Goal: Task Accomplishment & Management: Use online tool/utility

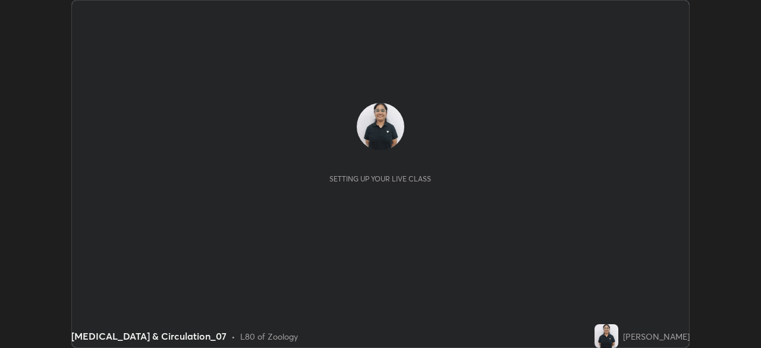
scroll to position [348, 761]
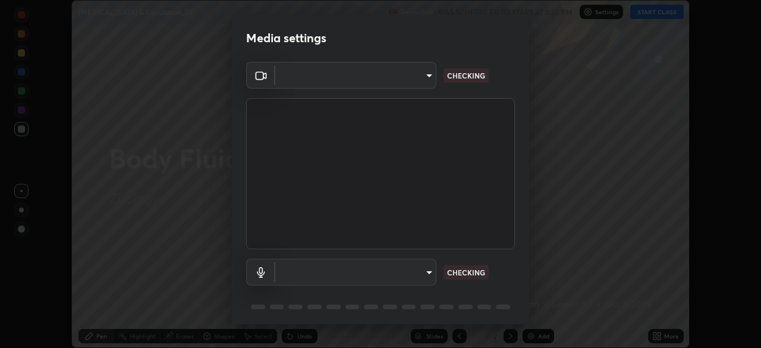
type input "a9133dad2e918d9e43cacff0d24315f55d9a531cdf13b35ee7ee266ddbc74882"
type input "2ee99eba62caab97a2905d09126a2f4531f8a74366fa5192b0f1e1518bfa4558"
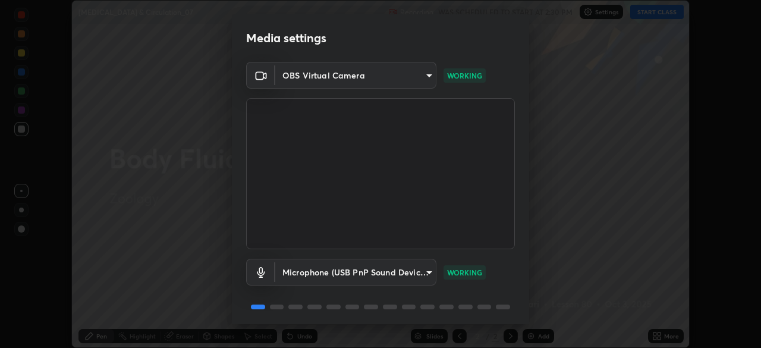
scroll to position [42, 0]
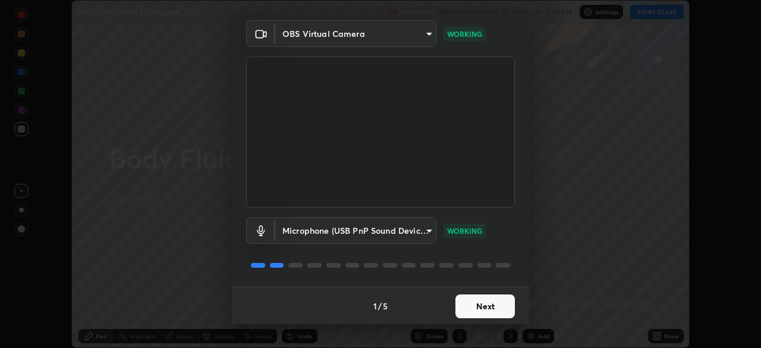
click at [485, 303] on button "Next" at bounding box center [484, 306] width 59 height 24
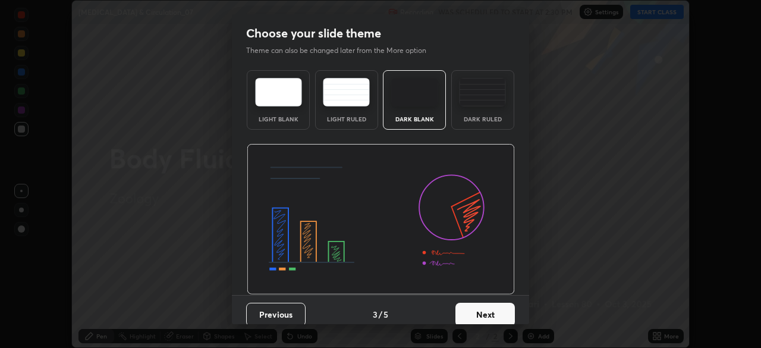
click at [490, 120] on div "Dark Ruled" at bounding box center [483, 119] width 48 height 6
click at [487, 313] on button "Next" at bounding box center [484, 315] width 59 height 24
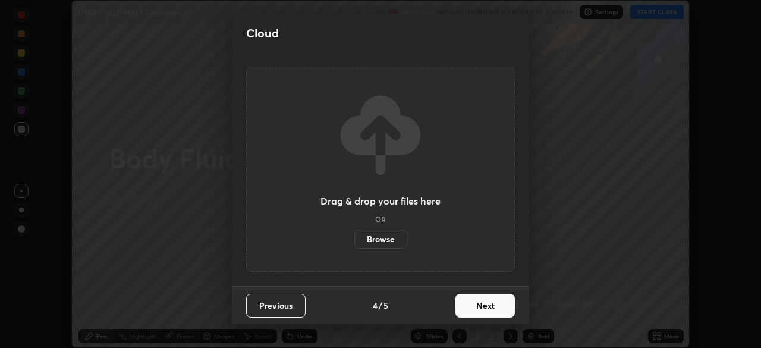
click at [484, 306] on button "Next" at bounding box center [484, 306] width 59 height 24
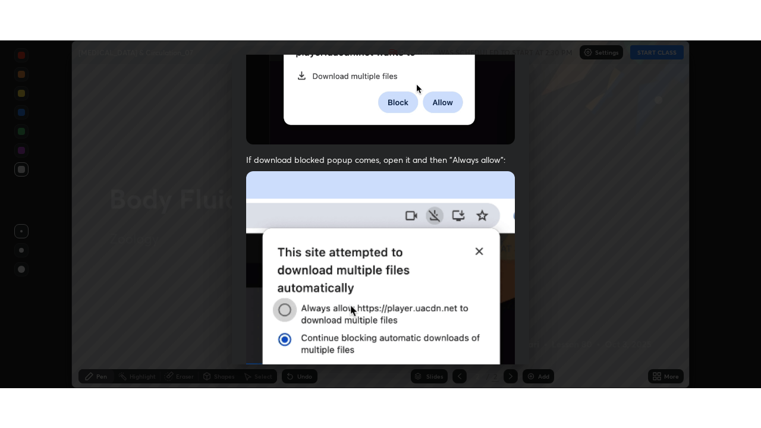
scroll to position [284, 0]
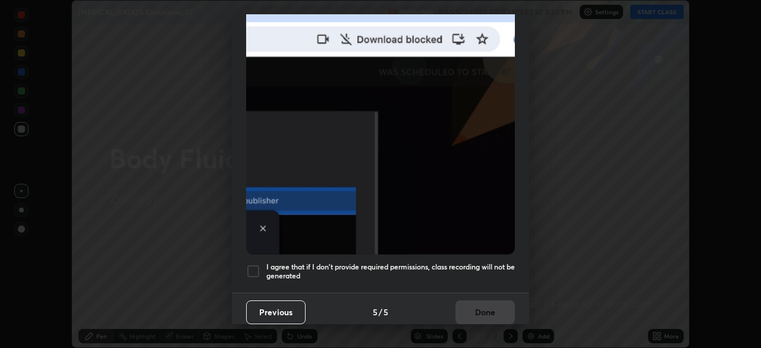
click at [247, 269] on div at bounding box center [253, 271] width 14 height 14
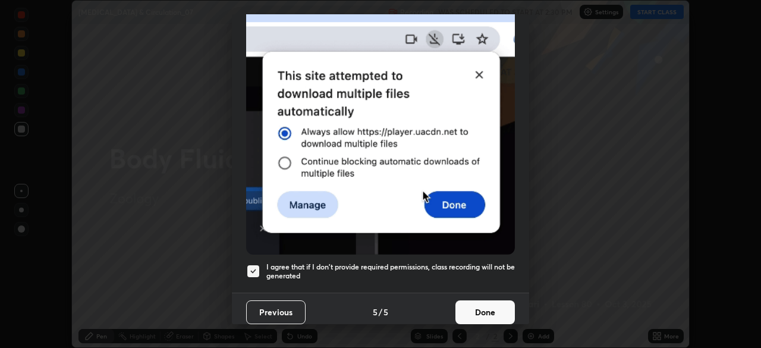
click at [480, 308] on button "Done" at bounding box center [484, 312] width 59 height 24
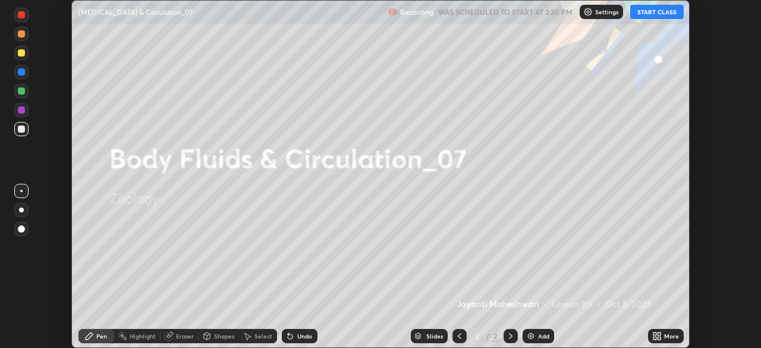
click at [668, 11] on button "START CLASS" at bounding box center [657, 12] width 54 height 14
click at [655, 338] on icon at bounding box center [654, 337] width 3 height 3
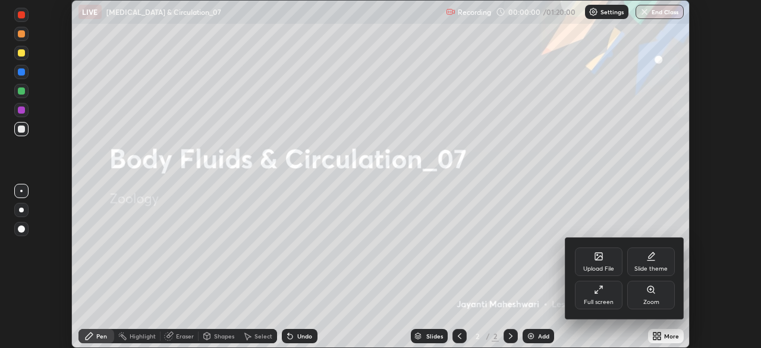
click at [602, 291] on icon at bounding box center [599, 290] width 10 height 10
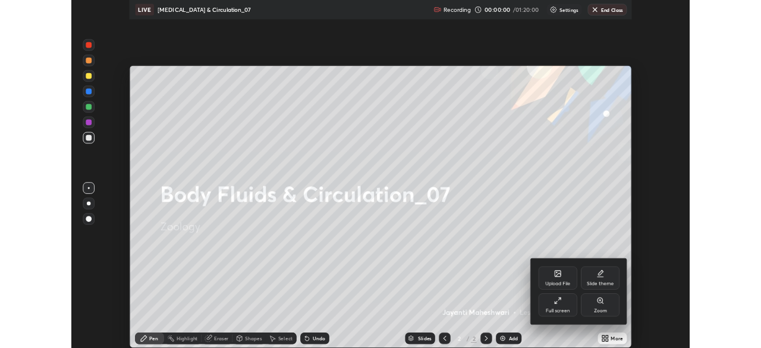
scroll to position [428, 761]
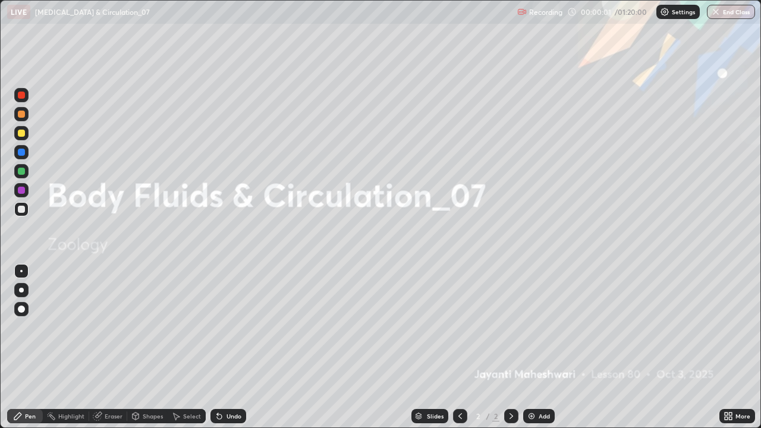
click at [542, 347] on div "Add" at bounding box center [544, 416] width 11 height 6
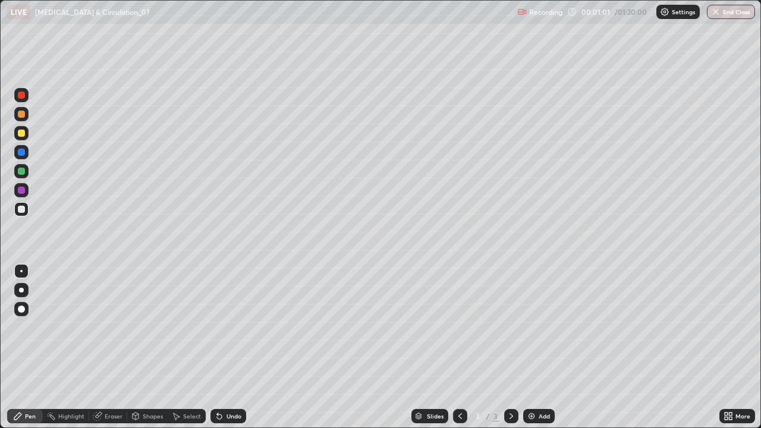
click at [22, 297] on div at bounding box center [21, 290] width 14 height 14
click at [22, 309] on div at bounding box center [21, 309] width 7 height 7
click at [215, 347] on icon at bounding box center [220, 416] width 10 height 10
click at [113, 347] on div "Eraser" at bounding box center [114, 416] width 18 height 6
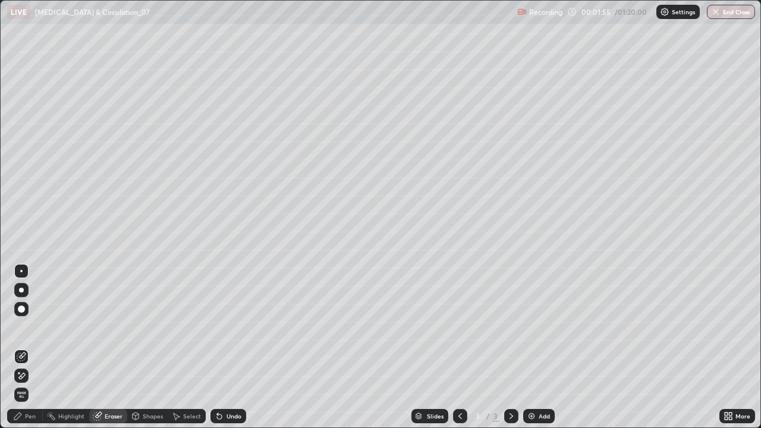
click at [25, 347] on div "Pen" at bounding box center [30, 416] width 11 height 6
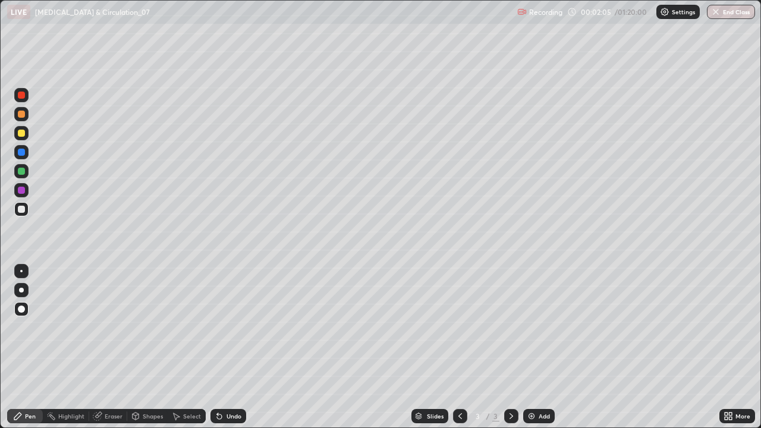
click at [185, 347] on div "Select" at bounding box center [192, 416] width 18 height 6
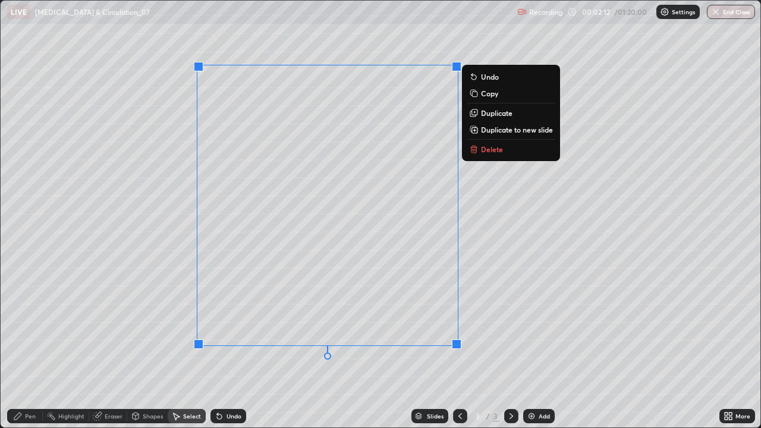
click at [132, 265] on div "0 ° Undo Copy Duplicate Duplicate to new slide Delete" at bounding box center [381, 214] width 760 height 427
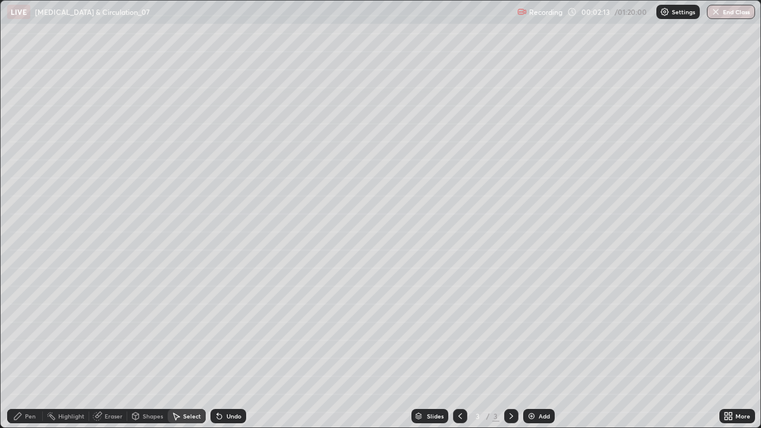
click at [20, 347] on div "Pen" at bounding box center [25, 416] width 36 height 14
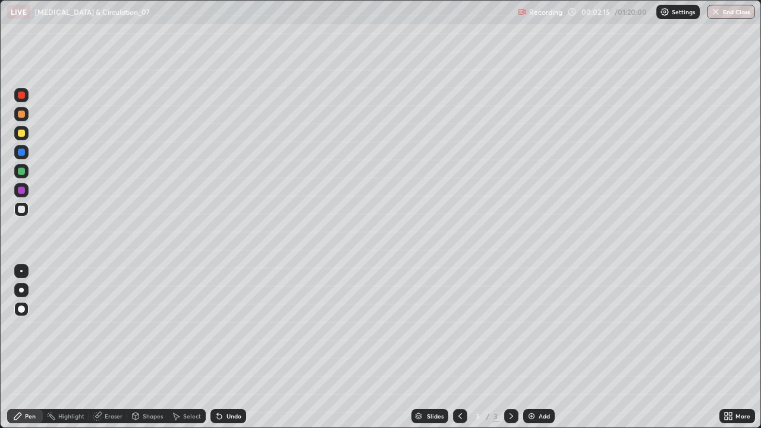
click at [61, 347] on div "Highlight" at bounding box center [71, 416] width 26 height 6
click at [17, 347] on icon at bounding box center [22, 376] width 10 height 10
click at [16, 347] on icon at bounding box center [18, 416] width 10 height 10
click at [20, 289] on div at bounding box center [21, 290] width 5 height 5
click at [21, 133] on div at bounding box center [21, 133] width 7 height 7
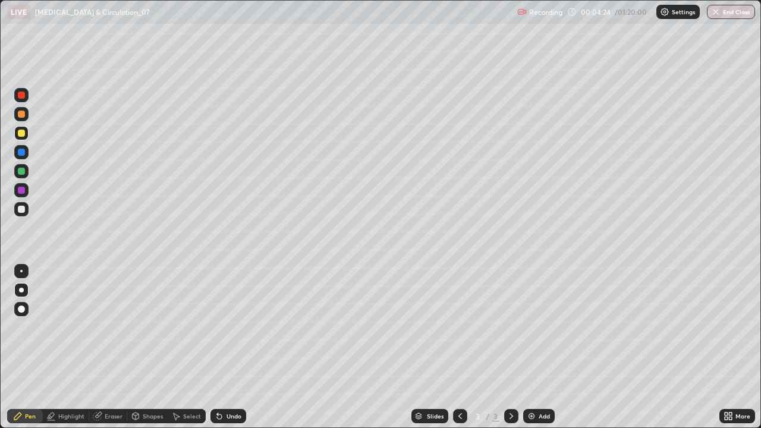
click at [21, 209] on div at bounding box center [21, 209] width 7 height 7
click at [22, 115] on div at bounding box center [21, 114] width 7 height 7
click at [21, 210] on div at bounding box center [21, 209] width 7 height 7
click at [222, 347] on div "Undo" at bounding box center [228, 416] width 36 height 14
click at [23, 117] on div at bounding box center [21, 114] width 7 height 7
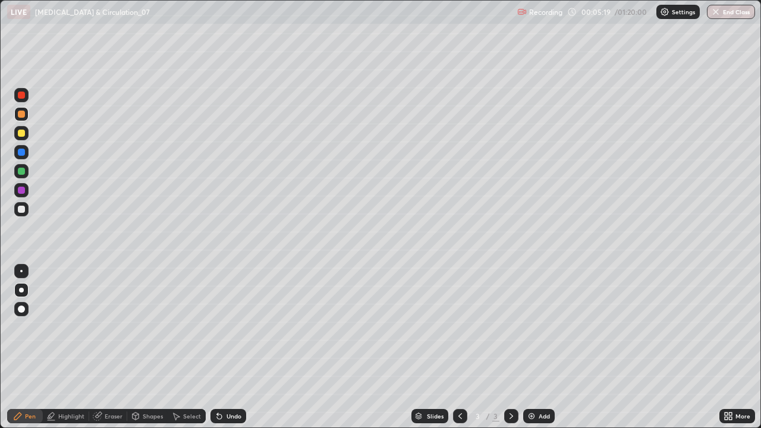
click at [18, 207] on div at bounding box center [21, 209] width 7 height 7
click at [20, 120] on div at bounding box center [21, 114] width 14 height 14
click at [20, 210] on div at bounding box center [21, 209] width 7 height 7
click at [0, 347] on div "Pen Highlight Eraser Shapes Select Undo Slides 3 / 3 Add More" at bounding box center [380, 416] width 761 height 24
click at [23, 154] on div at bounding box center [21, 152] width 7 height 7
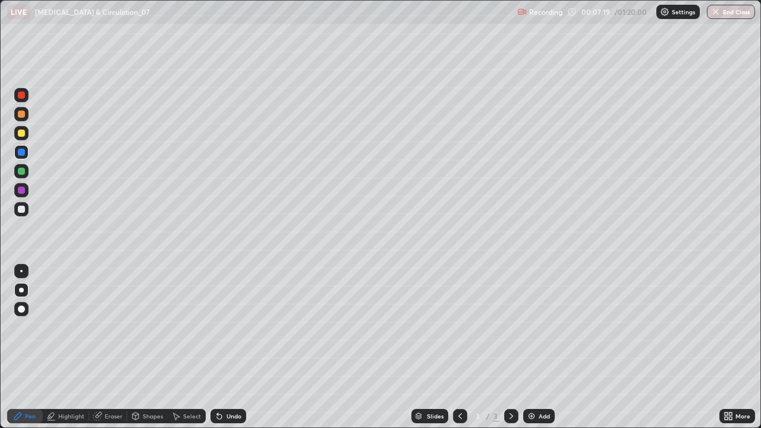
click at [22, 97] on div at bounding box center [21, 95] width 7 height 7
click at [20, 155] on div at bounding box center [21, 152] width 7 height 7
click at [19, 208] on div at bounding box center [21, 209] width 7 height 7
click at [21, 133] on div at bounding box center [21, 133] width 7 height 7
click at [23, 176] on div at bounding box center [21, 171] width 14 height 14
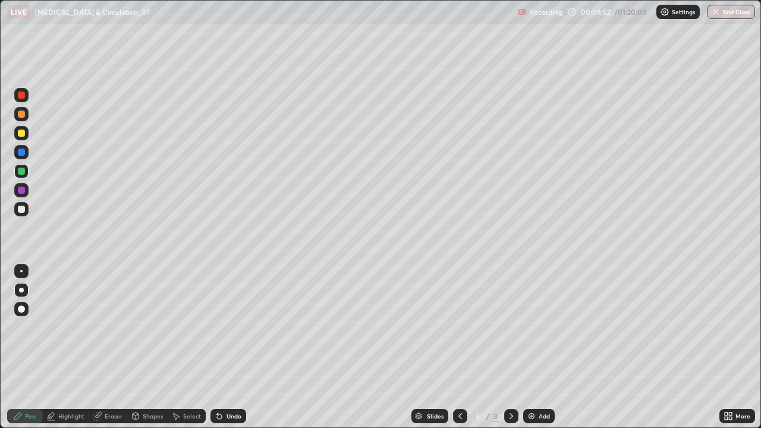
click at [26, 134] on div at bounding box center [21, 133] width 14 height 14
click at [535, 347] on img at bounding box center [532, 416] width 10 height 10
click at [24, 209] on div at bounding box center [21, 209] width 7 height 7
click at [453, 347] on div at bounding box center [460, 416] width 14 height 14
click at [510, 347] on icon at bounding box center [512, 416] width 10 height 10
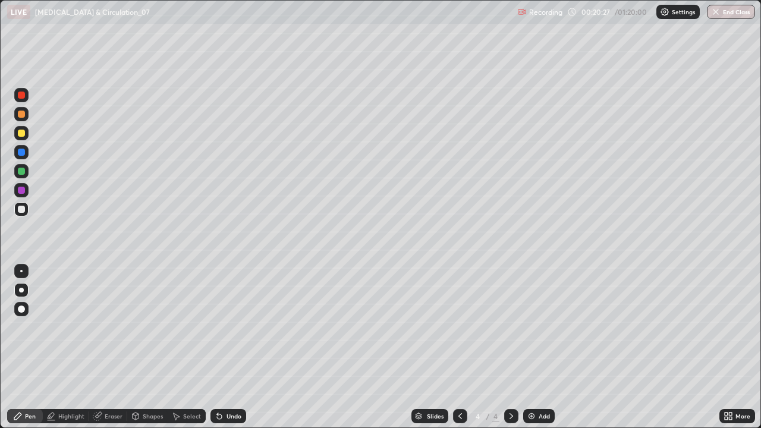
click at [21, 133] on div at bounding box center [21, 133] width 7 height 7
click at [22, 173] on div at bounding box center [21, 171] width 7 height 7
click at [21, 208] on div at bounding box center [21, 209] width 7 height 7
click at [21, 133] on div at bounding box center [21, 133] width 7 height 7
click at [0, 333] on div "Setting up your live class" at bounding box center [380, 214] width 761 height 428
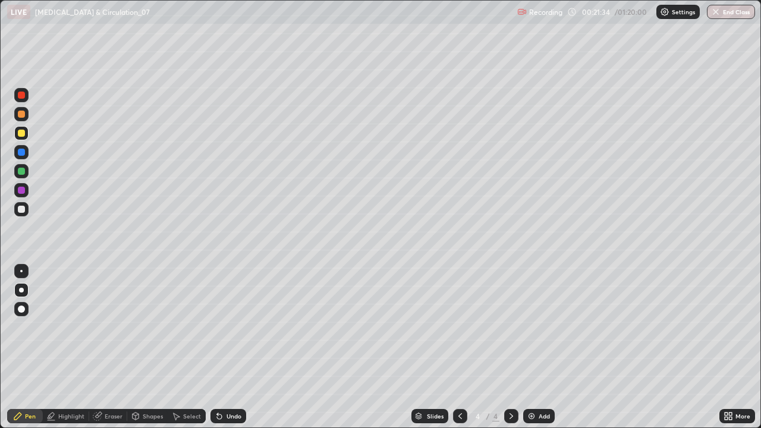
click at [19, 153] on div at bounding box center [21, 152] width 7 height 7
click at [19, 171] on div at bounding box center [21, 171] width 7 height 7
click at [20, 210] on div at bounding box center [21, 209] width 7 height 7
click at [20, 119] on div at bounding box center [21, 114] width 14 height 14
click at [24, 210] on div at bounding box center [21, 209] width 7 height 7
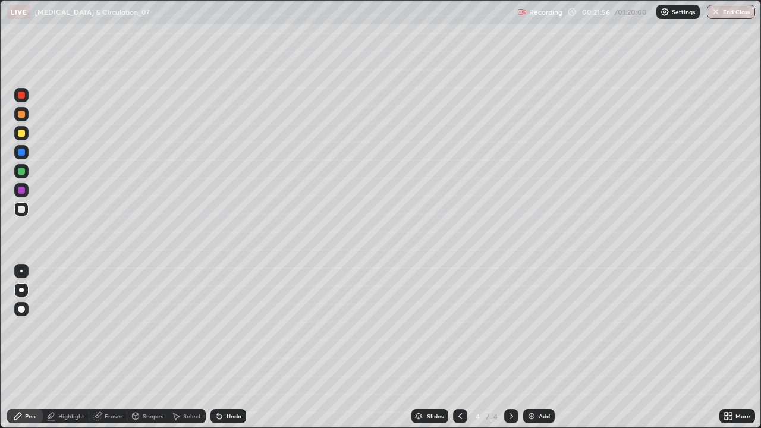
click at [18, 170] on div at bounding box center [21, 171] width 7 height 7
click at [18, 134] on div at bounding box center [21, 133] width 7 height 7
click at [21, 115] on div at bounding box center [21, 114] width 7 height 7
click at [26, 207] on div at bounding box center [21, 209] width 14 height 14
click at [22, 114] on div at bounding box center [21, 114] width 7 height 7
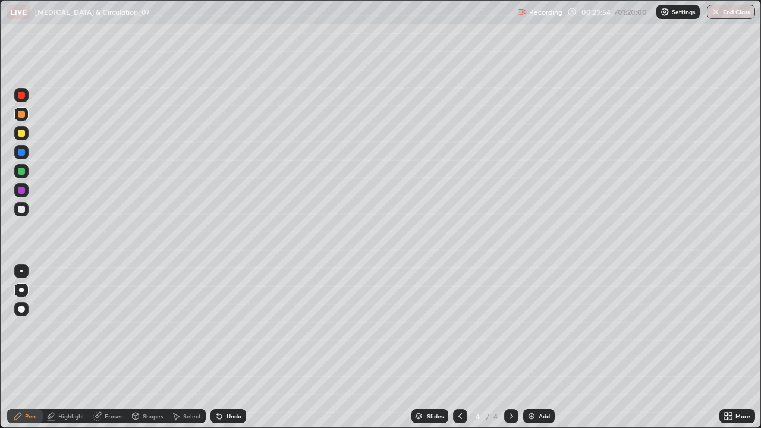
click at [23, 170] on div at bounding box center [21, 171] width 7 height 7
click at [228, 347] on div "Undo" at bounding box center [234, 416] width 15 height 6
click at [231, 347] on div "Undo" at bounding box center [234, 416] width 15 height 6
click at [22, 209] on div at bounding box center [21, 209] width 7 height 7
click at [223, 347] on div "Undo" at bounding box center [228, 416] width 36 height 14
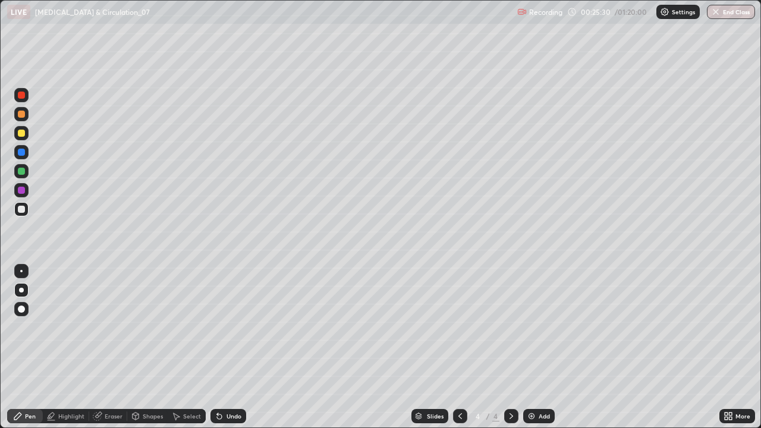
click at [218, 347] on icon at bounding box center [219, 416] width 5 height 5
click at [222, 347] on icon at bounding box center [220, 416] width 10 height 10
click at [226, 347] on div "Undo" at bounding box center [228, 416] width 36 height 14
click at [227, 347] on div "Undo" at bounding box center [228, 416] width 36 height 14
click at [536, 347] on div "Add" at bounding box center [539, 416] width 32 height 14
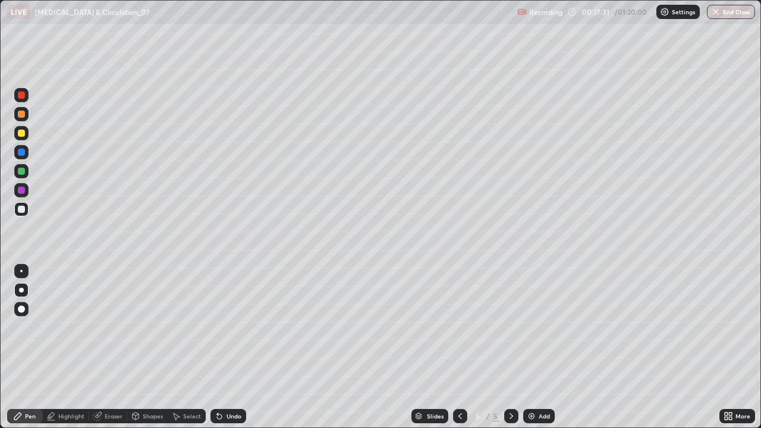
click at [23, 174] on div at bounding box center [21, 171] width 7 height 7
click at [459, 347] on icon at bounding box center [460, 416] width 10 height 10
click at [511, 347] on icon at bounding box center [512, 416] width 10 height 10
click at [21, 134] on div at bounding box center [21, 133] width 7 height 7
click at [222, 347] on icon at bounding box center [220, 416] width 10 height 10
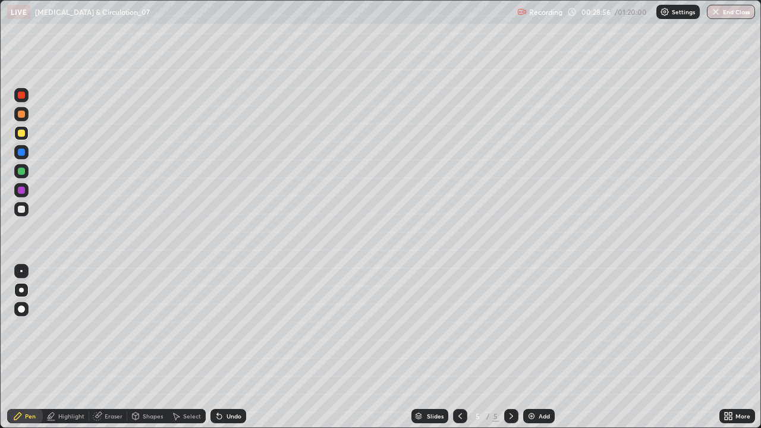
click at [21, 172] on div at bounding box center [21, 171] width 7 height 7
click at [21, 207] on div at bounding box center [21, 209] width 7 height 7
click at [20, 214] on div at bounding box center [21, 209] width 14 height 14
click at [22, 177] on div at bounding box center [21, 171] width 14 height 14
click at [26, 131] on div at bounding box center [21, 133] width 14 height 14
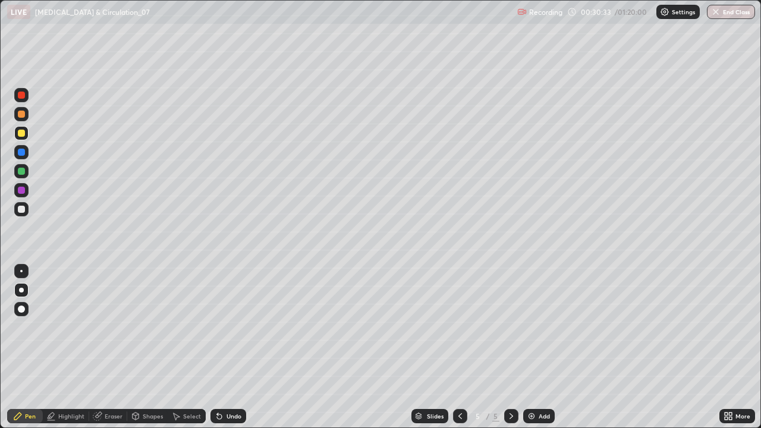
click at [22, 171] on div at bounding box center [21, 171] width 7 height 7
click at [27, 134] on div at bounding box center [21, 133] width 14 height 14
click at [21, 209] on div at bounding box center [21, 209] width 7 height 7
click at [63, 347] on div "Highlight" at bounding box center [71, 416] width 26 height 6
click at [16, 347] on icon at bounding box center [18, 416] width 10 height 10
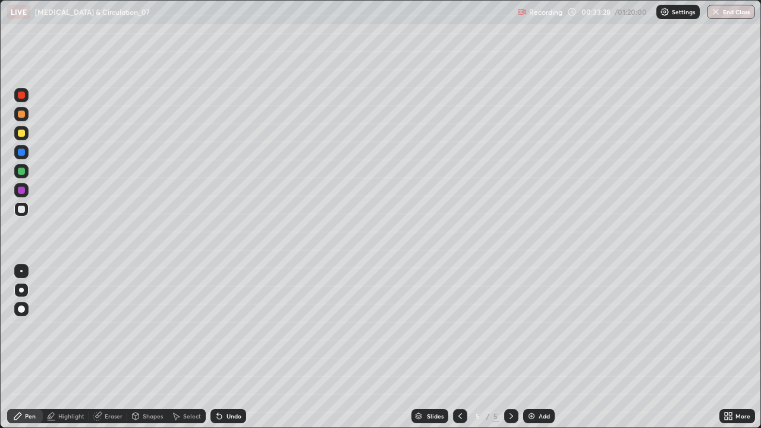
click at [20, 174] on div at bounding box center [21, 171] width 7 height 7
click at [21, 114] on div at bounding box center [21, 114] width 7 height 7
click at [656, 347] on div "Slides 5 / 5 Add" at bounding box center [482, 416] width 473 height 24
click at [655, 347] on div "Slides 5 / 5 Add" at bounding box center [482, 416] width 473 height 24
click at [656, 347] on div "Slides 5 / 5 Add" at bounding box center [482, 416] width 473 height 24
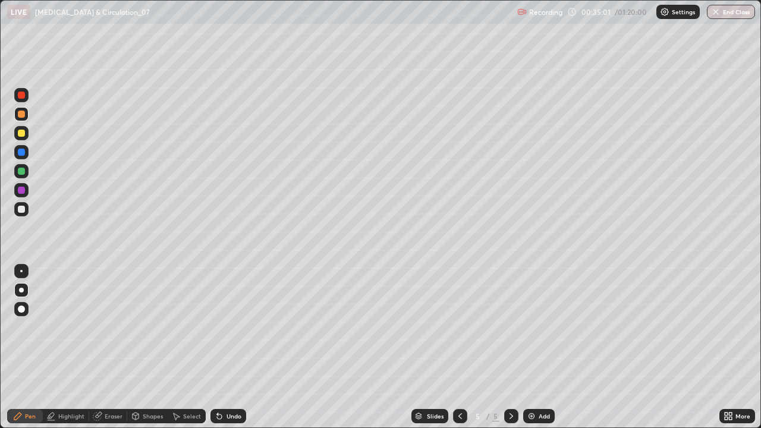
click at [175, 347] on icon at bounding box center [177, 416] width 7 height 7
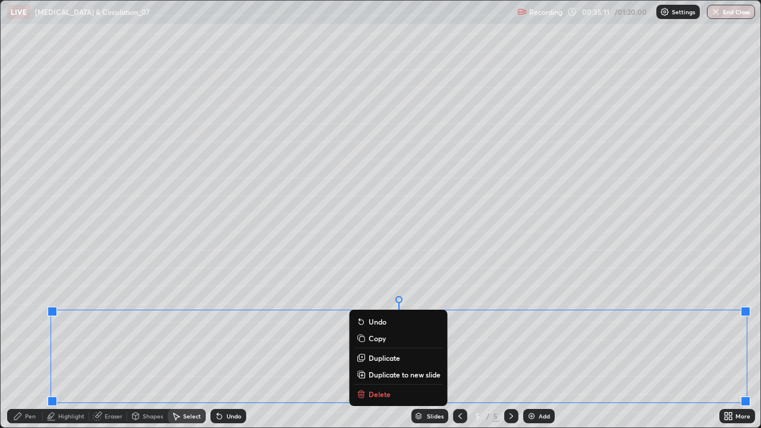
click at [404, 268] on div "0 ° Undo Copy Duplicate Duplicate to new slide Delete" at bounding box center [381, 214] width 760 height 427
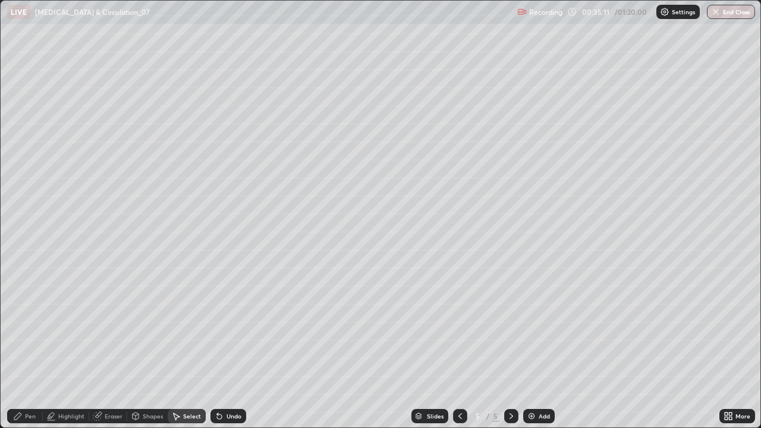
click at [140, 347] on div "Shapes" at bounding box center [147, 416] width 40 height 14
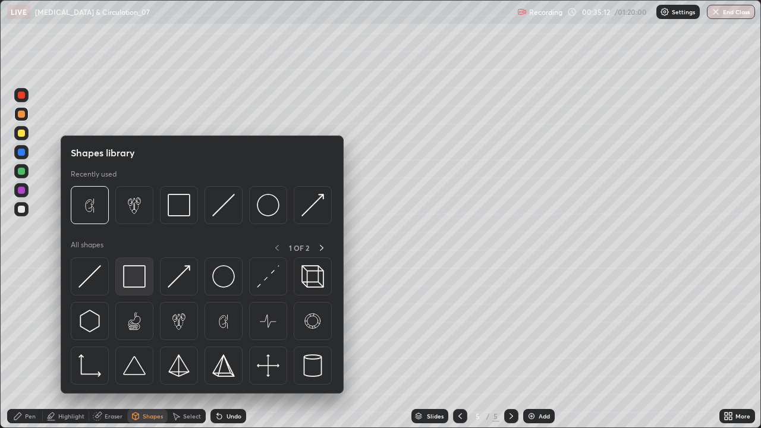
click at [131, 279] on img at bounding box center [134, 276] width 23 height 23
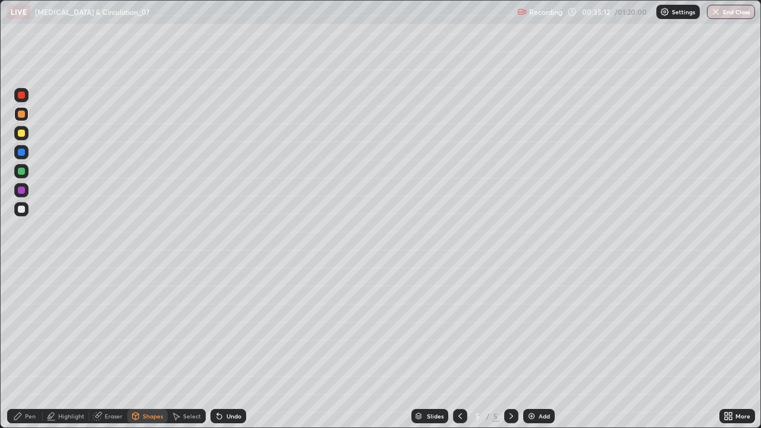
click at [20, 207] on div at bounding box center [21, 209] width 7 height 7
click at [20, 189] on div at bounding box center [21, 190] width 7 height 7
click at [730, 347] on icon at bounding box center [730, 418] width 3 height 3
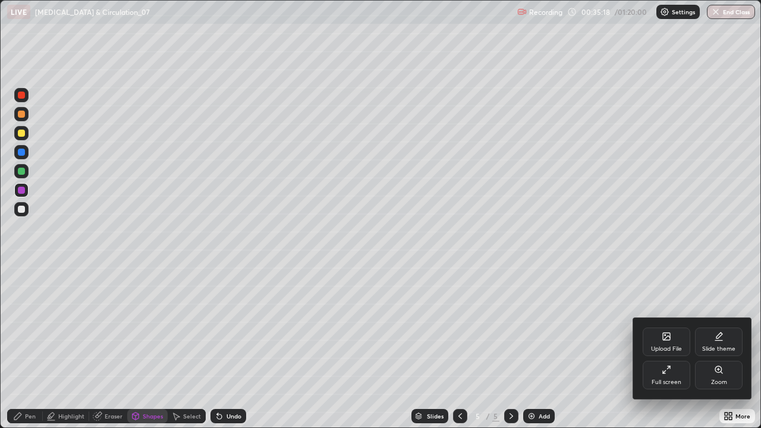
click at [669, 347] on div "Full screen" at bounding box center [667, 375] width 48 height 29
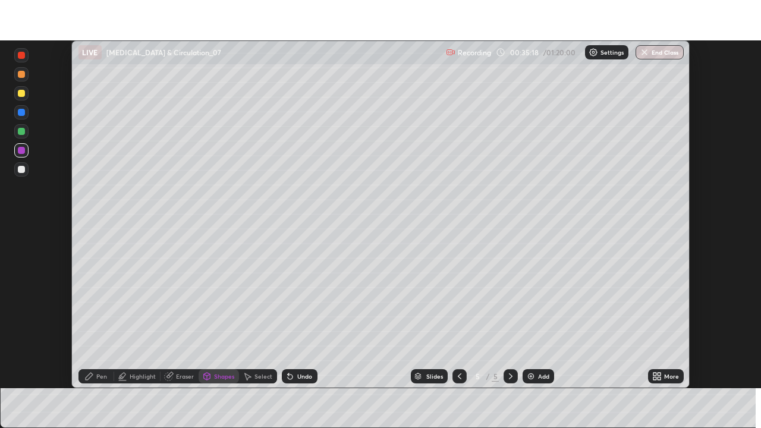
scroll to position [59103, 58690]
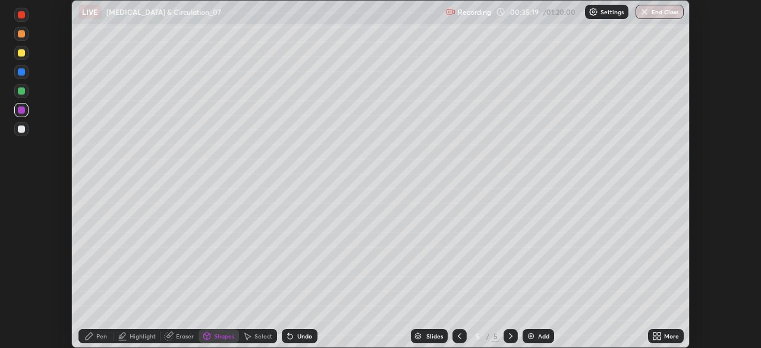
click at [666, 334] on div "More" at bounding box center [671, 336] width 15 height 6
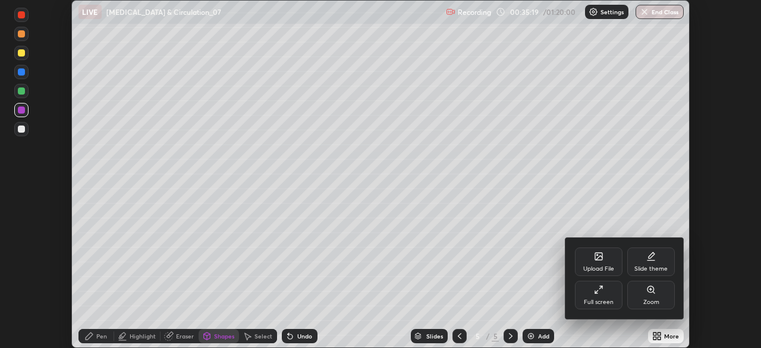
click at [593, 300] on div "Full screen" at bounding box center [599, 302] width 30 height 6
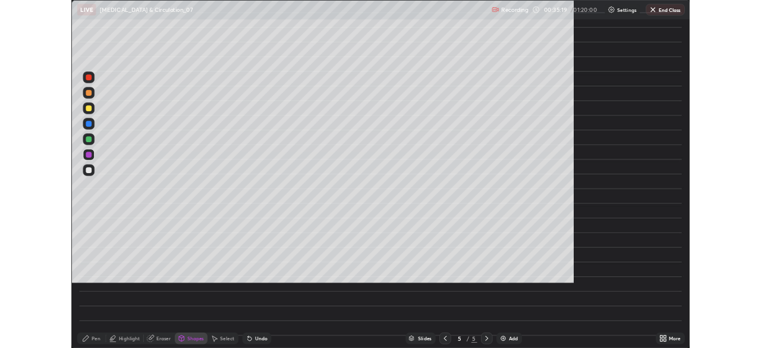
scroll to position [428, 761]
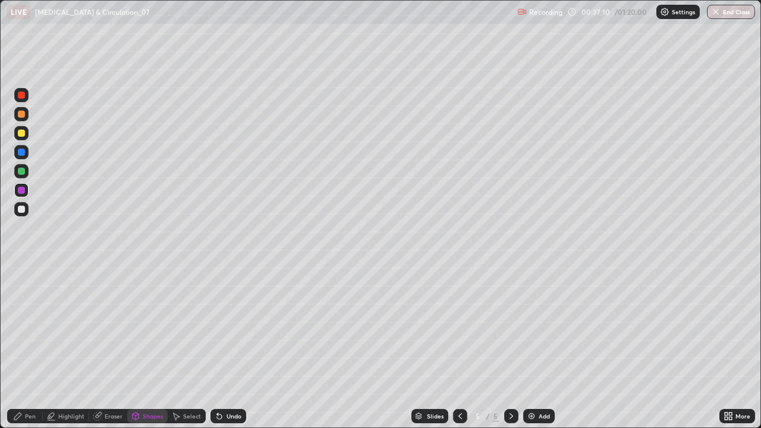
click at [21, 212] on div at bounding box center [21, 209] width 7 height 7
click at [21, 347] on icon at bounding box center [18, 416] width 10 height 10
click at [545, 347] on div "Add" at bounding box center [544, 416] width 11 height 6
click at [23, 310] on div at bounding box center [21, 309] width 7 height 7
click at [21, 171] on div at bounding box center [21, 171] width 7 height 7
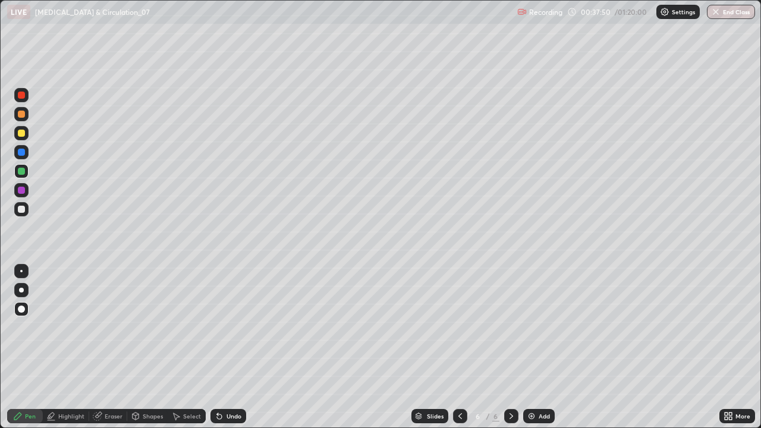
click at [21, 271] on div at bounding box center [21, 271] width 2 height 2
click at [21, 213] on div at bounding box center [21, 209] width 14 height 14
click at [25, 304] on div at bounding box center [21, 309] width 14 height 14
click at [21, 191] on div at bounding box center [21, 190] width 7 height 7
click at [21, 172] on div at bounding box center [21, 171] width 7 height 7
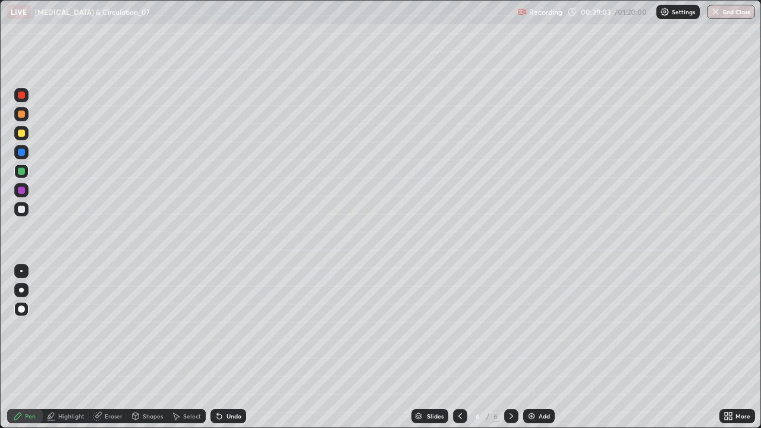
click at [21, 290] on div at bounding box center [21, 290] width 5 height 5
click at [19, 212] on div at bounding box center [21, 209] width 7 height 7
click at [21, 135] on div at bounding box center [21, 133] width 7 height 7
click at [242, 347] on div "Undo" at bounding box center [228, 416] width 36 height 14
click at [237, 347] on div "Undo" at bounding box center [234, 416] width 15 height 6
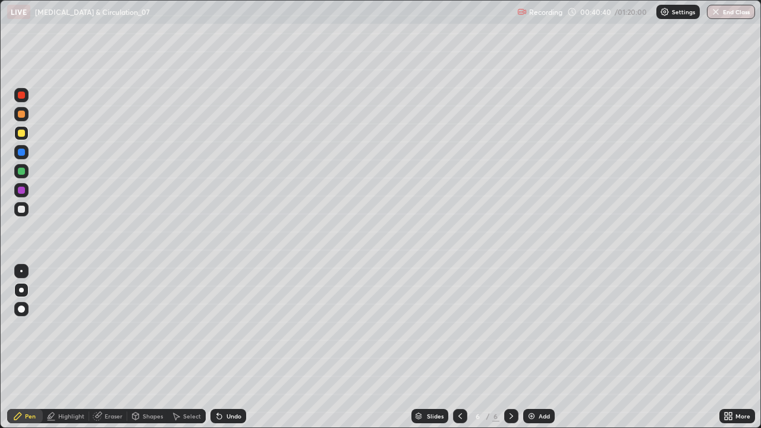
click at [20, 96] on div at bounding box center [21, 95] width 7 height 7
click at [20, 136] on div at bounding box center [21, 133] width 7 height 7
click at [222, 347] on div "Undo" at bounding box center [228, 416] width 36 height 14
click at [222, 347] on icon at bounding box center [220, 416] width 10 height 10
click at [218, 347] on icon at bounding box center [219, 416] width 5 height 5
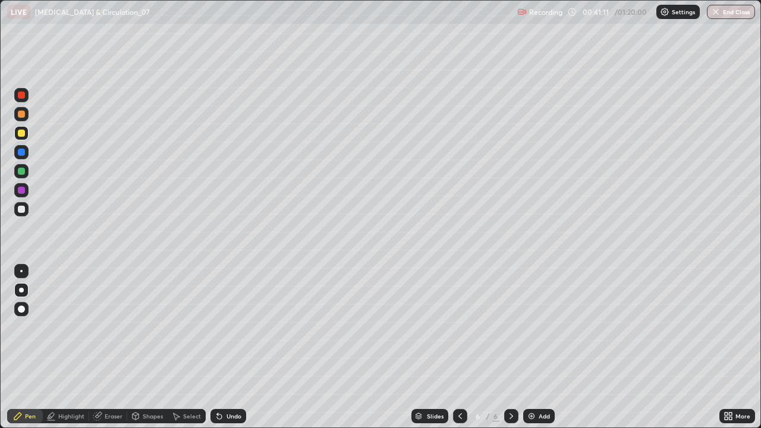
click at [218, 347] on icon at bounding box center [219, 416] width 5 height 5
click at [220, 347] on icon at bounding box center [219, 416] width 5 height 5
click at [219, 347] on icon at bounding box center [219, 416] width 5 height 5
click at [20, 151] on div at bounding box center [21, 152] width 7 height 7
click at [22, 115] on div at bounding box center [21, 114] width 7 height 7
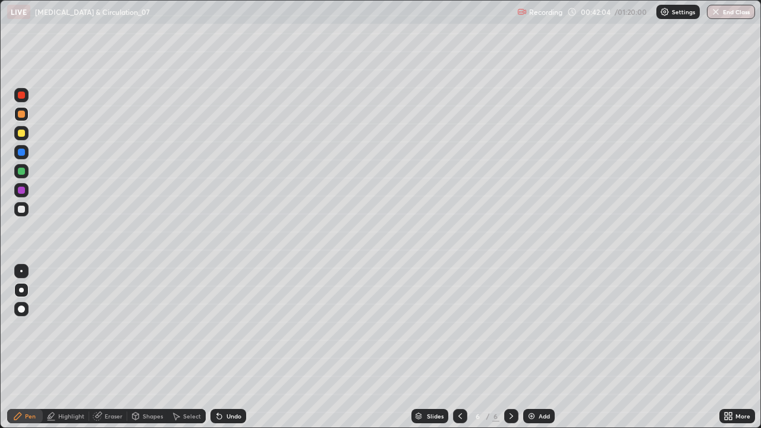
click at [21, 210] on div at bounding box center [21, 209] width 7 height 7
click at [19, 212] on div at bounding box center [21, 209] width 7 height 7
click at [23, 132] on div at bounding box center [21, 133] width 7 height 7
click at [21, 290] on div at bounding box center [21, 290] width 5 height 5
click at [23, 307] on div at bounding box center [21, 309] width 7 height 7
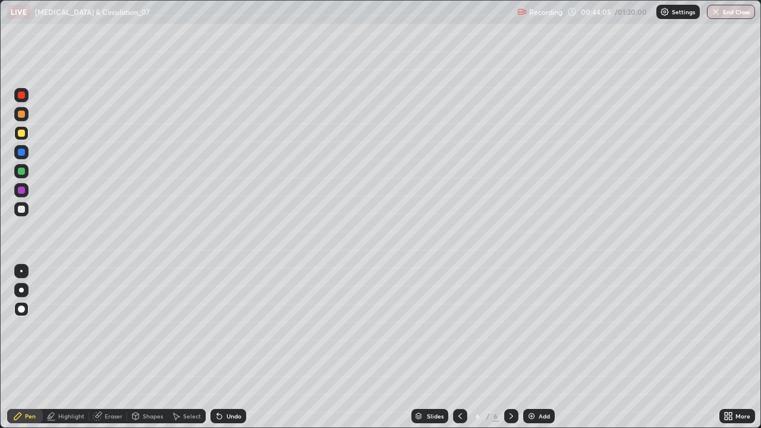
click at [22, 195] on div at bounding box center [21, 190] width 14 height 14
click at [23, 117] on div at bounding box center [21, 114] width 7 height 7
click at [20, 152] on div at bounding box center [21, 152] width 7 height 7
click at [227, 347] on div "Undo" at bounding box center [234, 416] width 15 height 6
click at [228, 347] on div "Undo" at bounding box center [234, 416] width 15 height 6
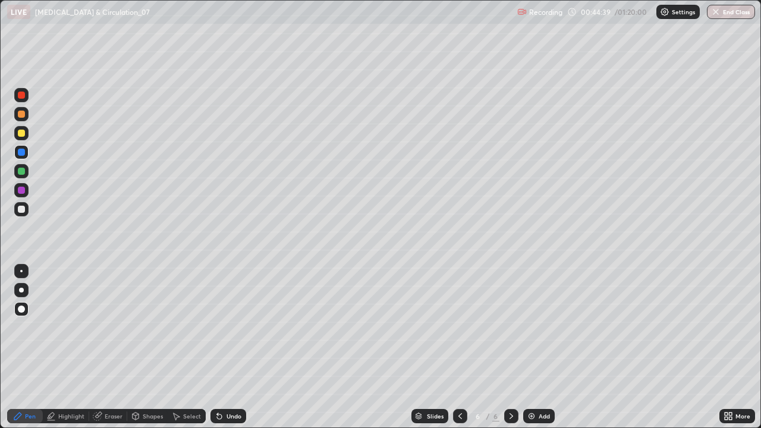
click at [20, 170] on div at bounding box center [21, 171] width 7 height 7
click at [21, 271] on div at bounding box center [21, 271] width 2 height 2
click at [24, 212] on div at bounding box center [21, 209] width 7 height 7
click at [21, 290] on div at bounding box center [21, 290] width 5 height 5
click at [536, 347] on div "Add" at bounding box center [539, 416] width 32 height 14
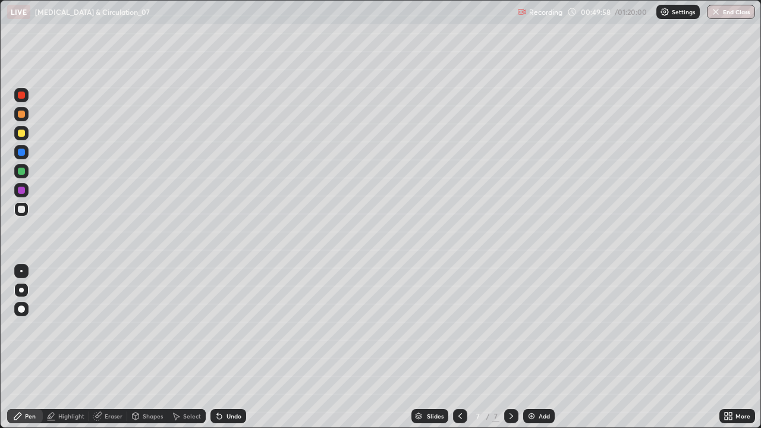
click at [23, 306] on div at bounding box center [21, 309] width 14 height 14
click at [227, 347] on div "Undo" at bounding box center [234, 416] width 15 height 6
click at [20, 290] on div at bounding box center [21, 290] width 5 height 5
click at [21, 174] on div at bounding box center [21, 171] width 7 height 7
click at [24, 155] on div at bounding box center [21, 152] width 7 height 7
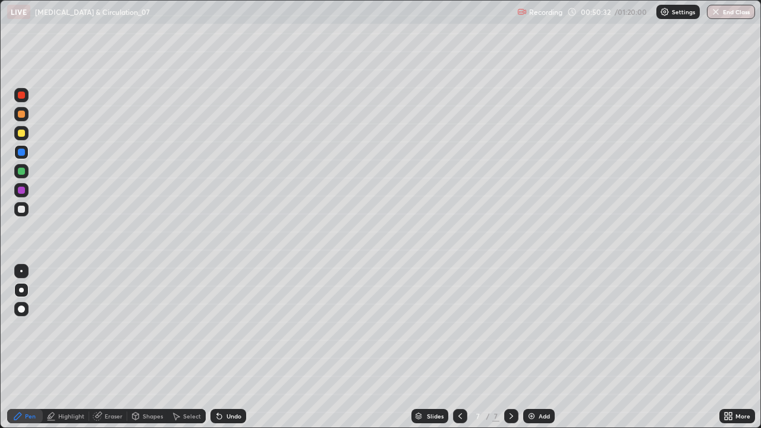
click at [19, 209] on div at bounding box center [21, 209] width 7 height 7
click at [21, 271] on div at bounding box center [21, 271] width 2 height 2
click at [21, 347] on icon at bounding box center [18, 416] width 10 height 10
click at [19, 155] on div at bounding box center [21, 152] width 7 height 7
click at [18, 96] on div at bounding box center [21, 95] width 7 height 7
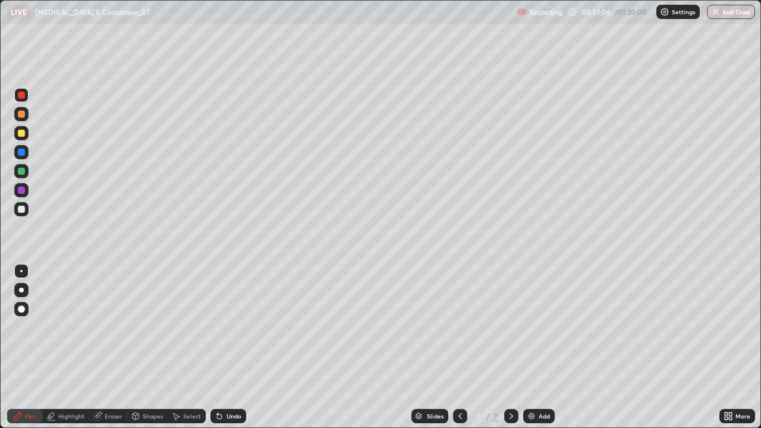
click at [21, 288] on div at bounding box center [21, 290] width 5 height 5
click at [227, 347] on div "Undo" at bounding box center [234, 416] width 15 height 6
click at [229, 347] on div "Undo" at bounding box center [234, 416] width 15 height 6
click at [13, 229] on div "Erase all" at bounding box center [21, 214] width 29 height 380
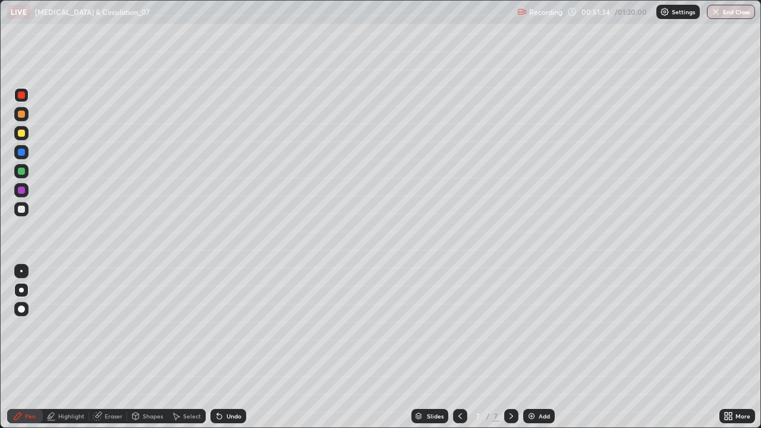
click at [20, 208] on div at bounding box center [21, 209] width 7 height 7
click at [22, 98] on div at bounding box center [21, 95] width 7 height 7
click at [21, 210] on div at bounding box center [21, 209] width 7 height 7
click at [21, 271] on div at bounding box center [21, 271] width 2 height 2
click at [21, 290] on div at bounding box center [21, 290] width 5 height 5
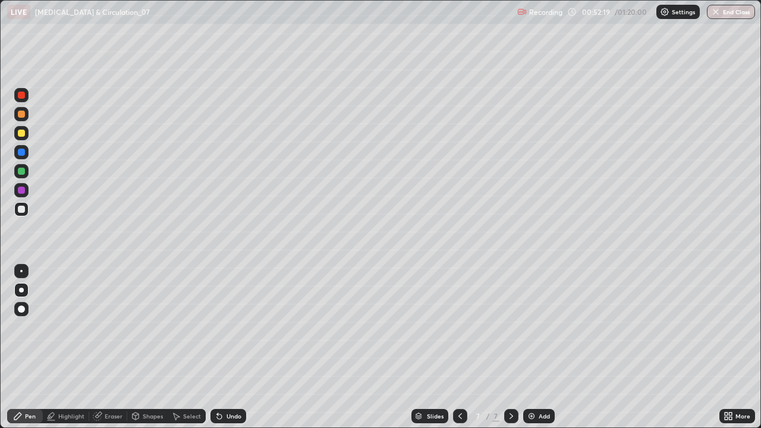
click at [22, 101] on div at bounding box center [21, 95] width 14 height 14
click at [23, 212] on div at bounding box center [21, 209] width 7 height 7
click at [21, 172] on div at bounding box center [21, 171] width 7 height 7
click at [24, 210] on div at bounding box center [21, 209] width 7 height 7
click at [752, 347] on div "More" at bounding box center [737, 416] width 36 height 14
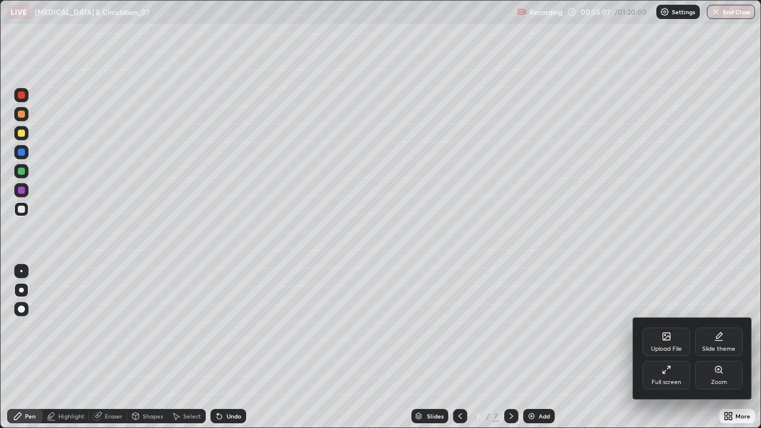
click at [669, 347] on div "Full screen" at bounding box center [667, 375] width 48 height 29
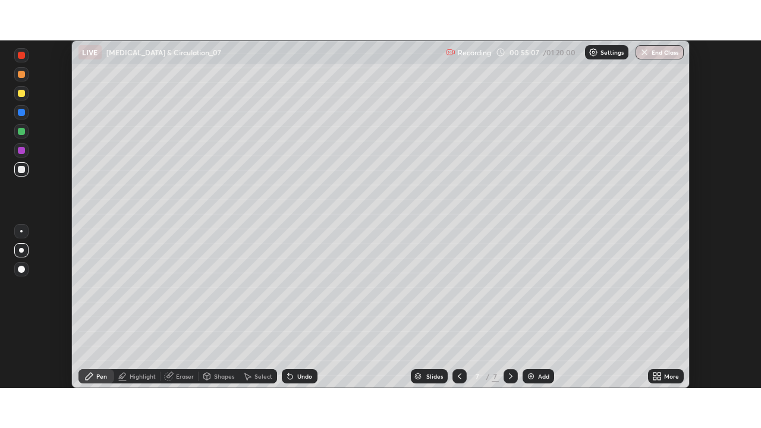
scroll to position [59103, 58690]
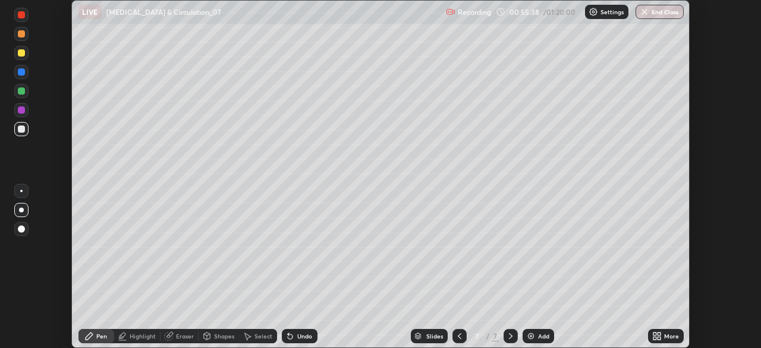
click at [665, 336] on div "More" at bounding box center [671, 336] width 15 height 6
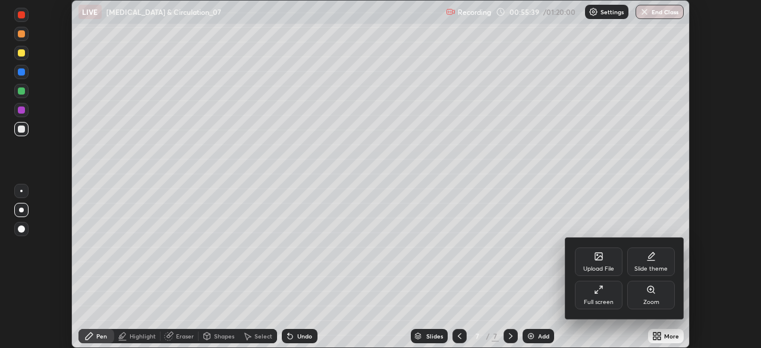
click at [611, 292] on div "Full screen" at bounding box center [599, 295] width 48 height 29
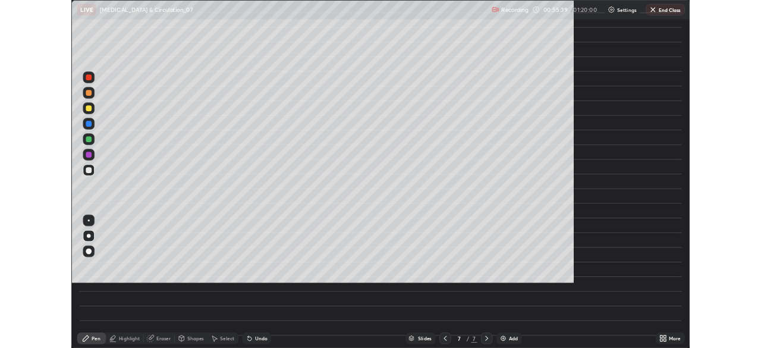
scroll to position [428, 761]
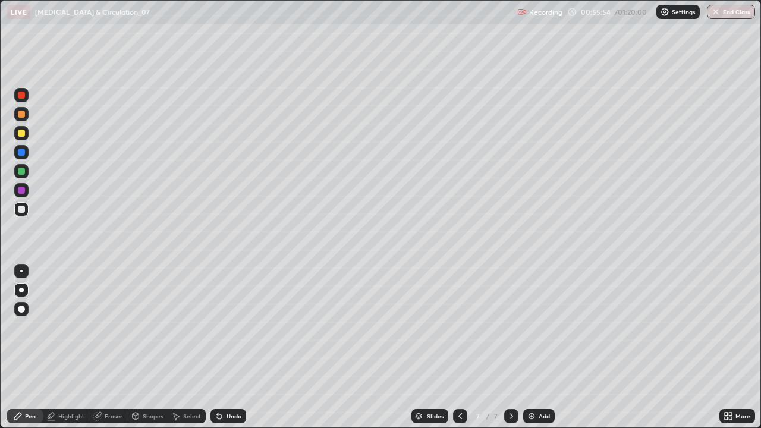
click at [728, 347] on icon at bounding box center [729, 416] width 10 height 10
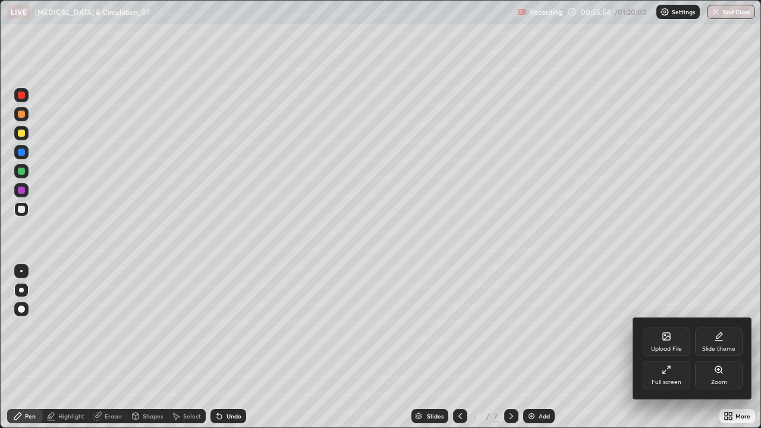
click at [668, 347] on div "Full screen" at bounding box center [667, 375] width 48 height 29
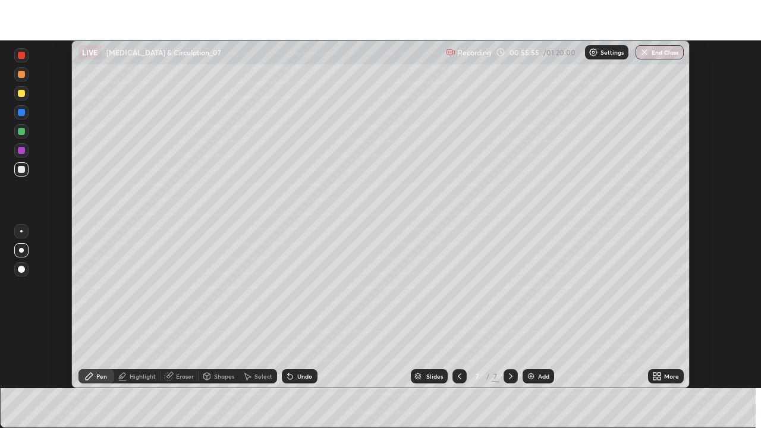
scroll to position [59103, 58690]
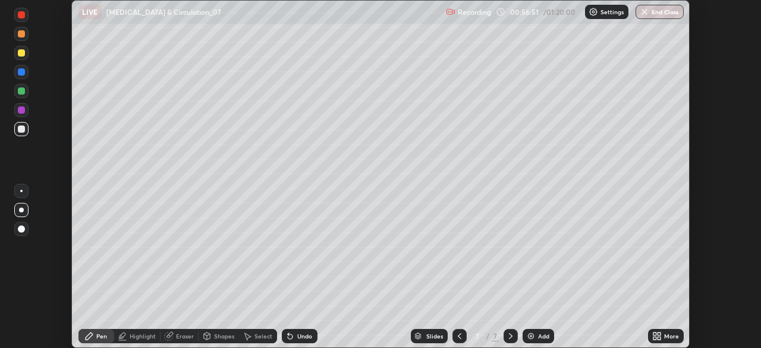
click at [659, 338] on icon at bounding box center [659, 337] width 3 height 3
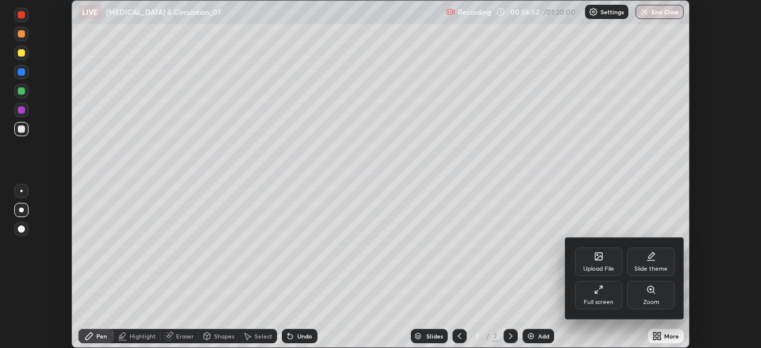
click at [595, 263] on div "Upload File" at bounding box center [599, 261] width 48 height 29
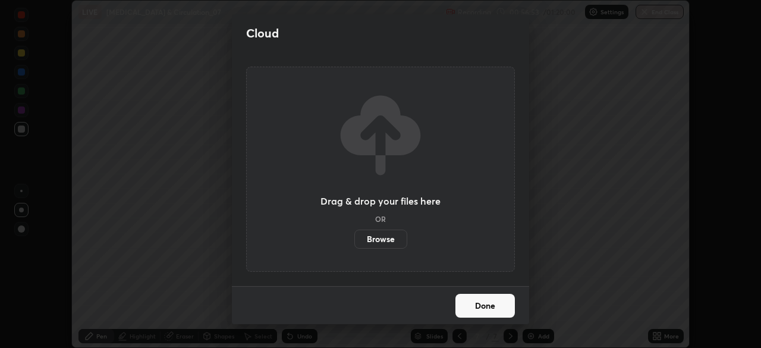
click at [359, 237] on label "Browse" at bounding box center [380, 238] width 53 height 19
click at [354, 237] on input "Browse" at bounding box center [354, 238] width 0 height 19
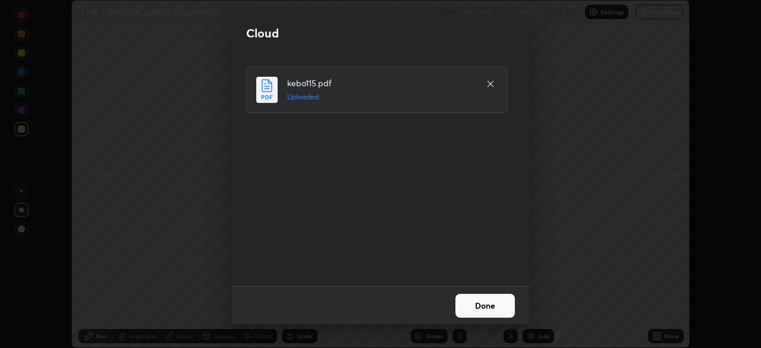
click at [490, 304] on button "Done" at bounding box center [484, 306] width 59 height 24
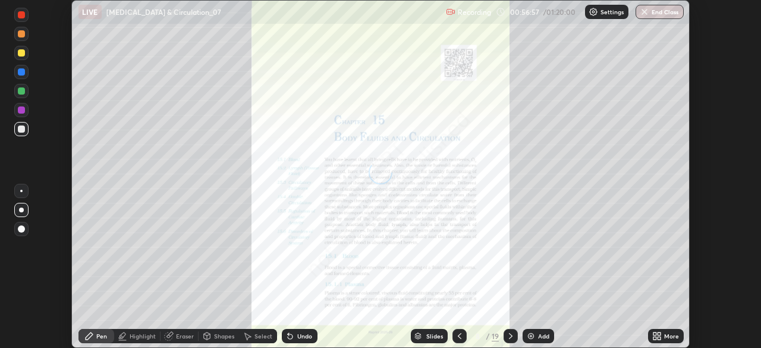
click at [666, 333] on div "More" at bounding box center [671, 336] width 15 height 6
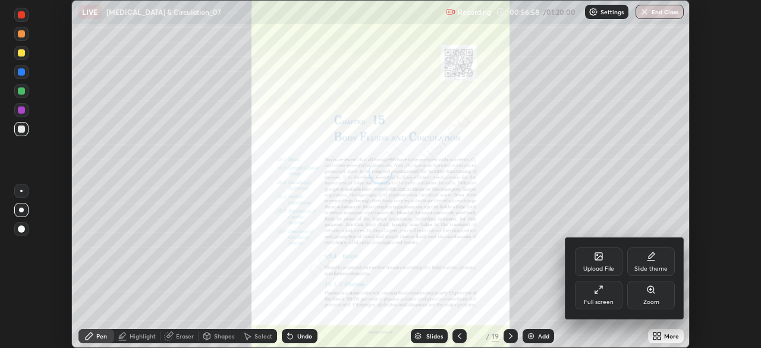
click at [595, 303] on div "Full screen" at bounding box center [599, 302] width 30 height 6
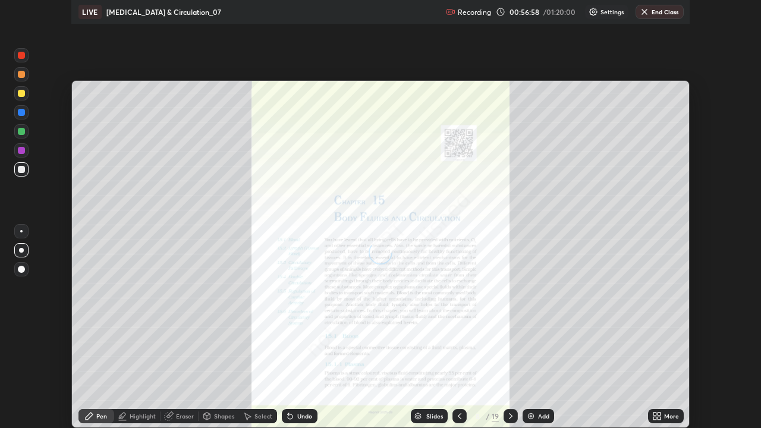
scroll to position [428, 761]
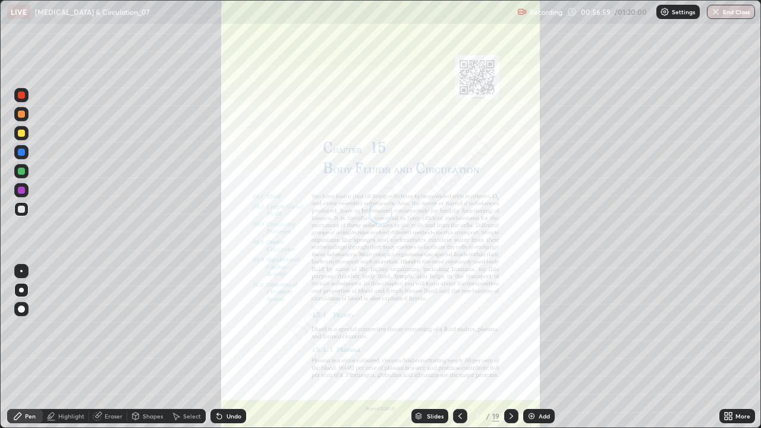
click at [424, 347] on div "Slides" at bounding box center [429, 416] width 37 height 14
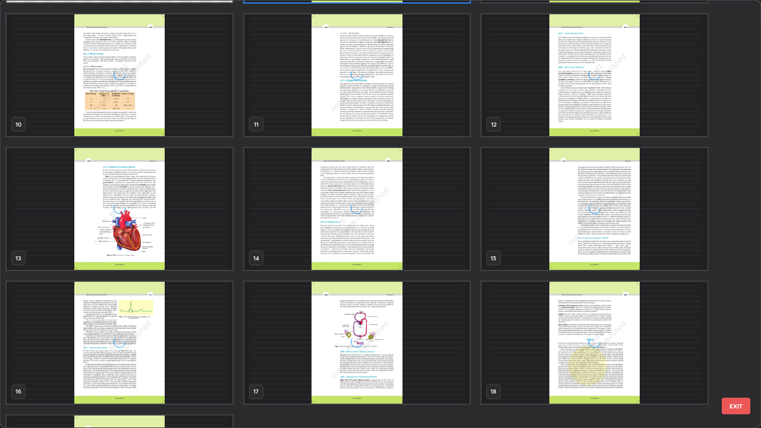
scroll to position [441, 0]
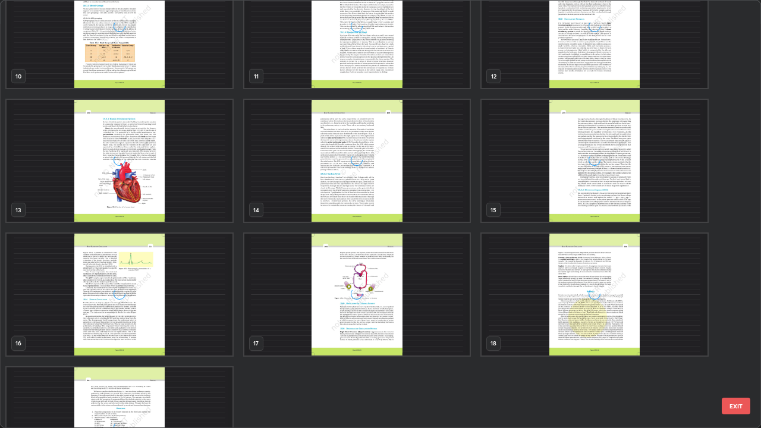
click at [476, 287] on div "18" at bounding box center [595, 295] width 238 height 134
click at [202, 191] on img "grid" at bounding box center [120, 161] width 226 height 122
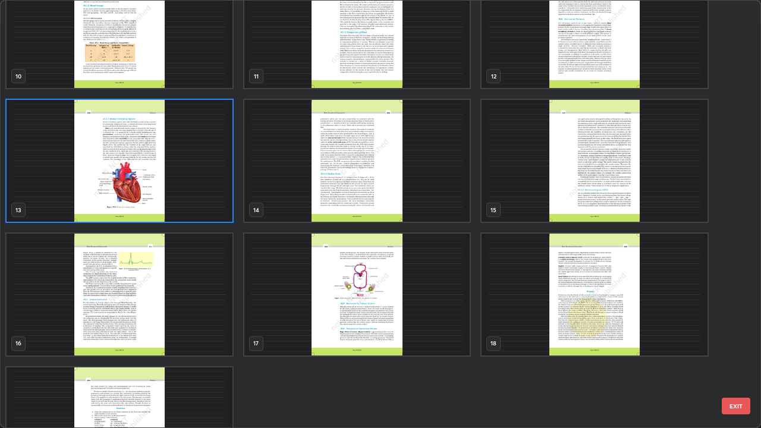
click at [205, 184] on img "grid" at bounding box center [120, 161] width 226 height 122
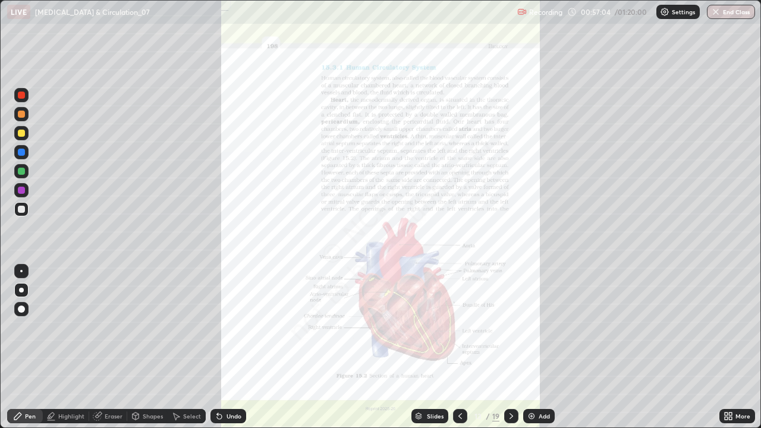
click at [726, 347] on icon at bounding box center [726, 414] width 3 height 3
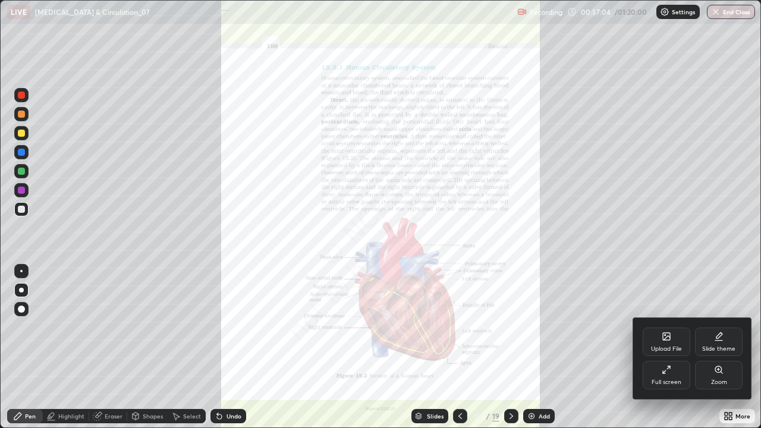
click at [715, 347] on div "Zoom" at bounding box center [719, 375] width 48 height 29
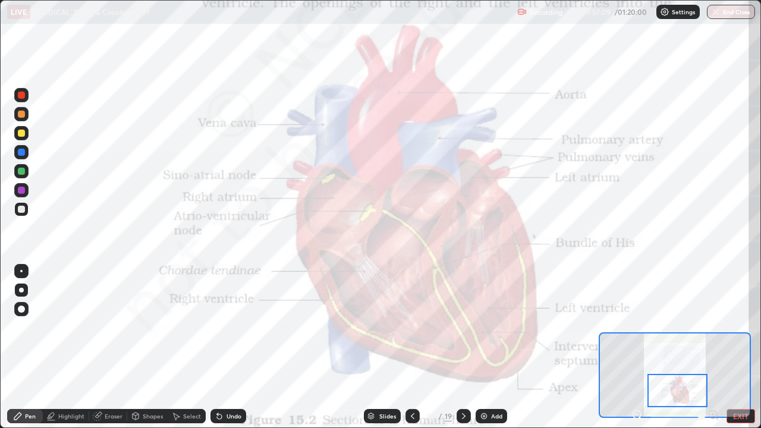
click at [23, 209] on div at bounding box center [21, 209] width 7 height 7
click at [23, 313] on div at bounding box center [21, 309] width 14 height 14
click at [22, 191] on div at bounding box center [21, 190] width 7 height 7
click at [21, 276] on div at bounding box center [21, 271] width 14 height 14
click at [21, 171] on div at bounding box center [21, 171] width 7 height 7
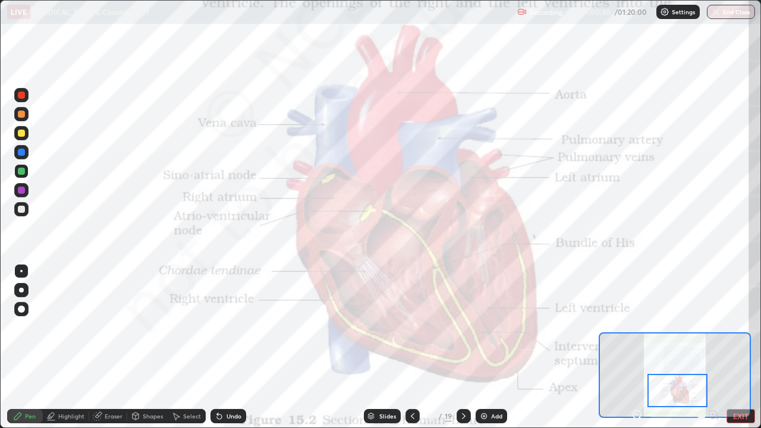
click at [26, 156] on div at bounding box center [21, 152] width 14 height 14
click at [227, 347] on div "Undo" at bounding box center [234, 416] width 15 height 6
click at [20, 96] on div at bounding box center [21, 95] width 7 height 7
click at [392, 347] on div "Slides" at bounding box center [387, 416] width 17 height 6
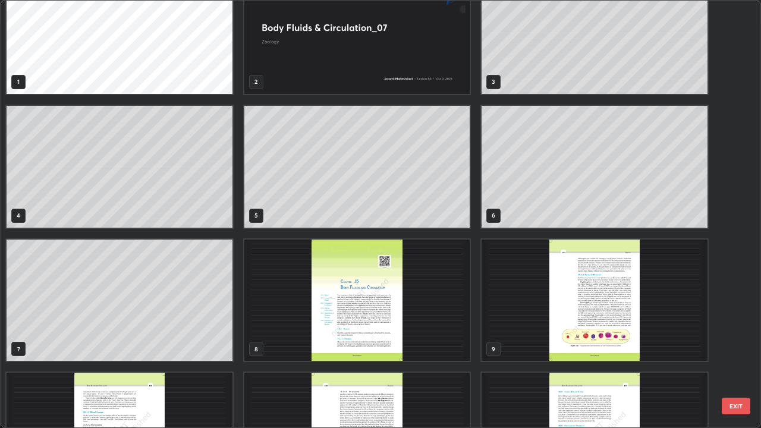
scroll to position [0, 0]
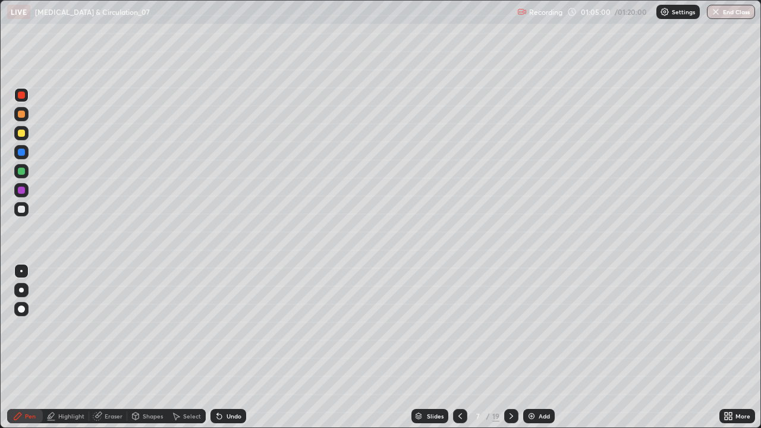
click at [545, 347] on div "Add" at bounding box center [544, 416] width 11 height 6
click at [24, 205] on div at bounding box center [21, 209] width 14 height 14
click at [27, 306] on div at bounding box center [21, 309] width 14 height 14
click at [227, 347] on div "Undo" at bounding box center [234, 416] width 15 height 6
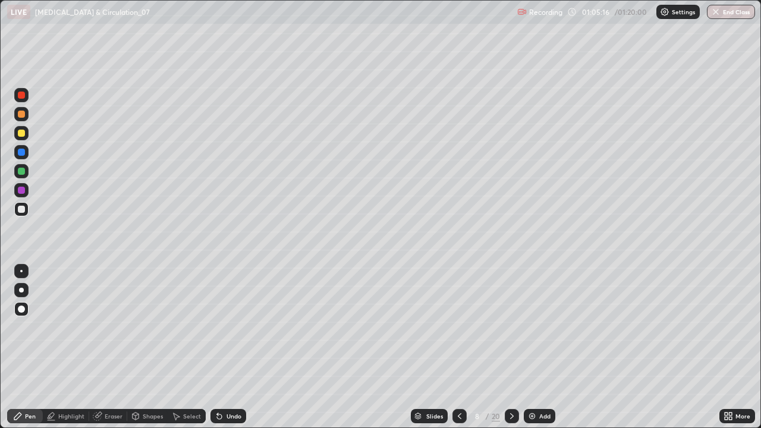
click at [23, 134] on div at bounding box center [21, 133] width 7 height 7
click at [23, 212] on div at bounding box center [21, 209] width 7 height 7
click at [23, 135] on div at bounding box center [21, 133] width 7 height 7
click at [63, 347] on div "Highlight" at bounding box center [71, 416] width 26 height 6
click at [16, 209] on div at bounding box center [21, 209] width 14 height 14
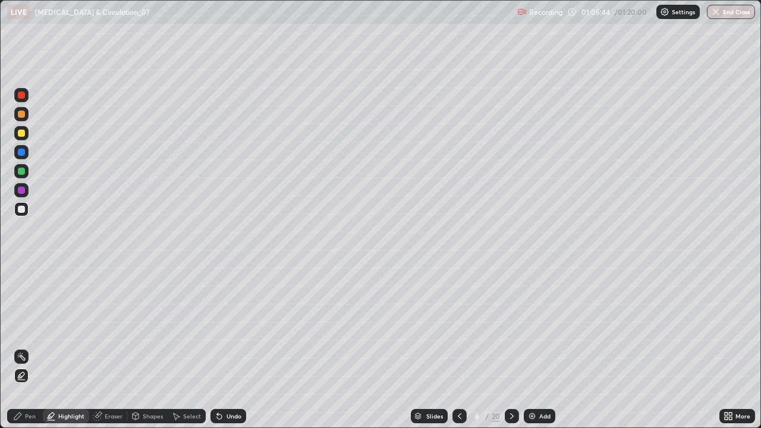
click at [24, 134] on div at bounding box center [21, 133] width 7 height 7
click at [23, 347] on div "Pen" at bounding box center [25, 416] width 36 height 14
click at [21, 207] on div at bounding box center [21, 209] width 7 height 7
click at [20, 174] on div at bounding box center [21, 171] width 7 height 7
click at [18, 136] on div at bounding box center [21, 133] width 7 height 7
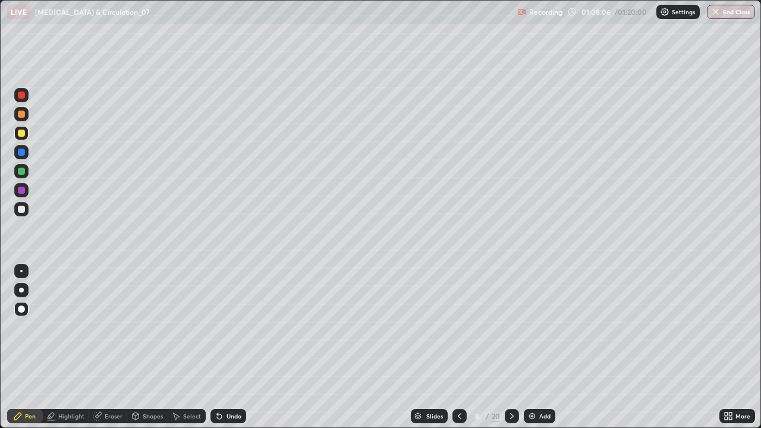
click at [19, 288] on div at bounding box center [21, 290] width 14 height 14
click at [18, 114] on div at bounding box center [21, 114] width 7 height 7
click at [183, 347] on div "Select" at bounding box center [192, 416] width 18 height 6
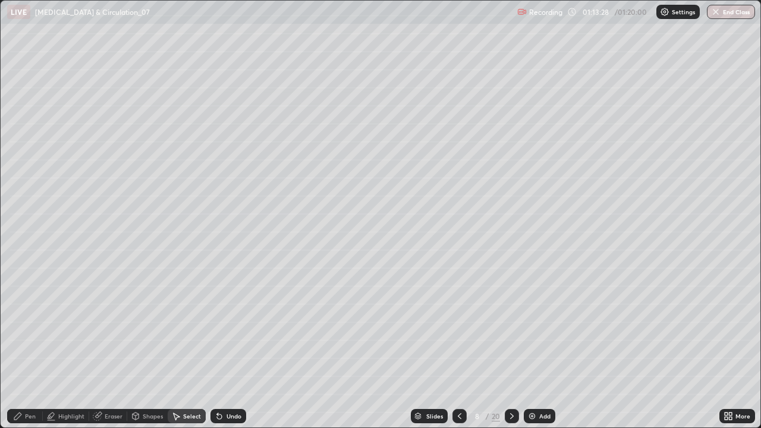
click at [136, 347] on div "0 ° Undo Copy Duplicate Duplicate to new slide Delete" at bounding box center [381, 214] width 760 height 427
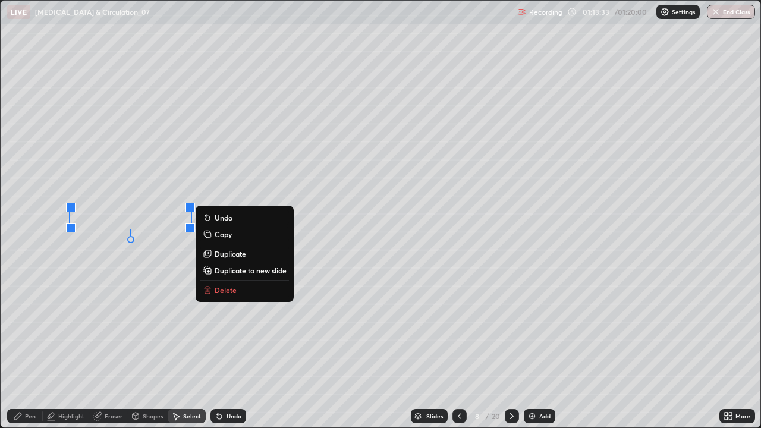
click at [27, 347] on div "Pen" at bounding box center [30, 416] width 11 height 6
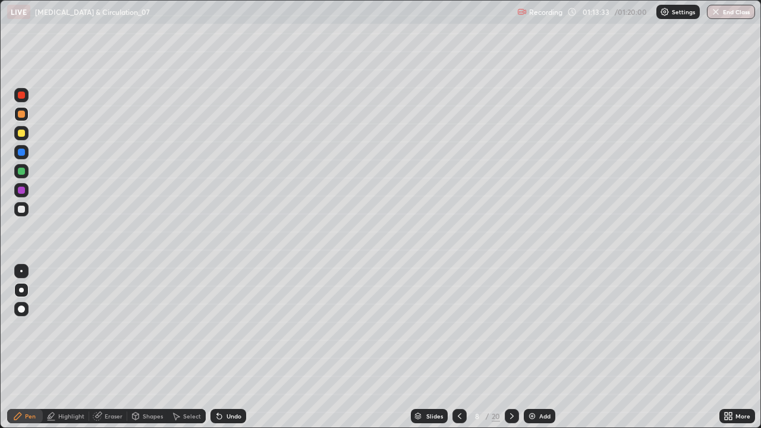
click at [64, 347] on div "Highlight" at bounding box center [71, 416] width 26 height 6
click at [24, 347] on rect at bounding box center [23, 358] width 6 height 6
click at [111, 347] on div "Eraser" at bounding box center [114, 416] width 18 height 6
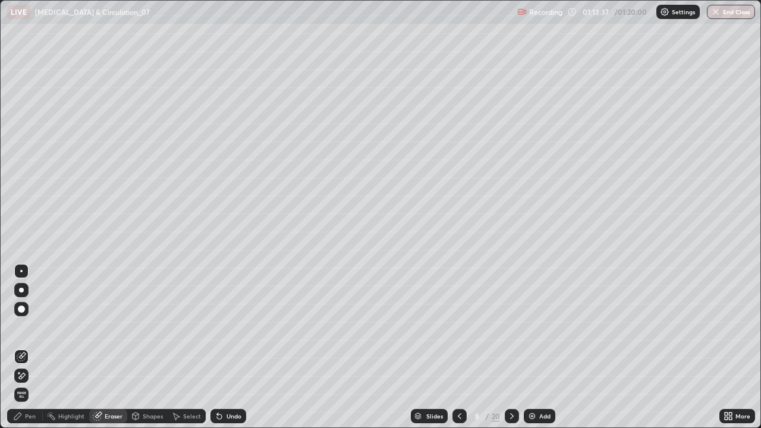
click at [19, 347] on icon at bounding box center [18, 372] width 1 height 1
click at [27, 347] on div "Pen" at bounding box center [30, 416] width 11 height 6
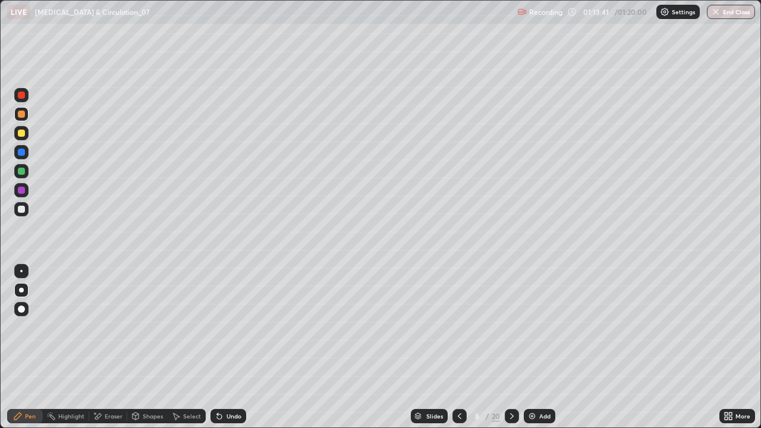
click at [20, 175] on div at bounding box center [21, 171] width 14 height 14
click at [19, 116] on div at bounding box center [21, 114] width 7 height 7
click at [20, 166] on div at bounding box center [21, 171] width 14 height 14
click at [27, 117] on div at bounding box center [21, 114] width 14 height 14
click at [20, 149] on div at bounding box center [21, 152] width 7 height 7
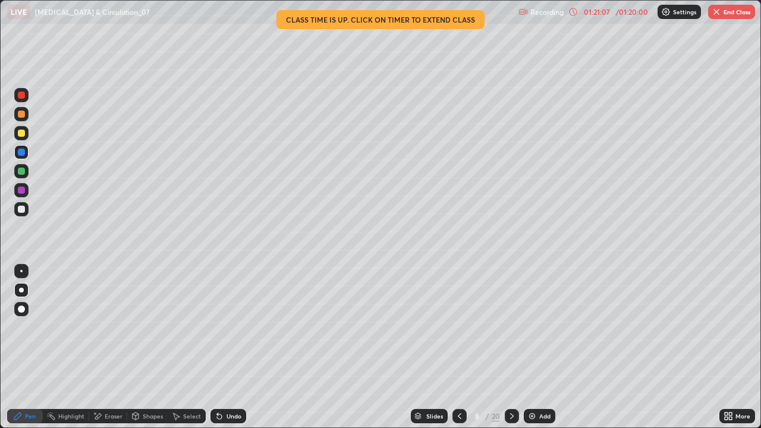
click at [434, 347] on div "Slides" at bounding box center [429, 416] width 37 height 14
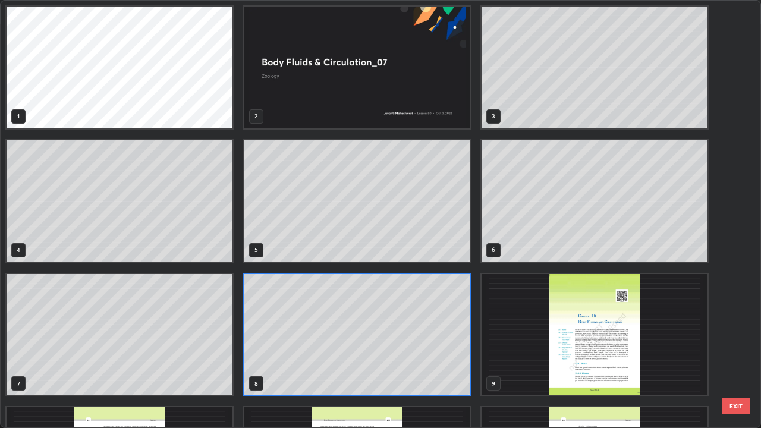
scroll to position [423, 754]
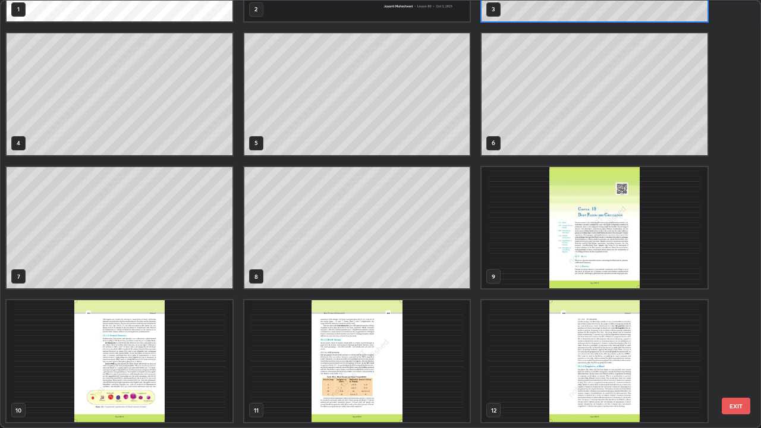
scroll to position [0, 0]
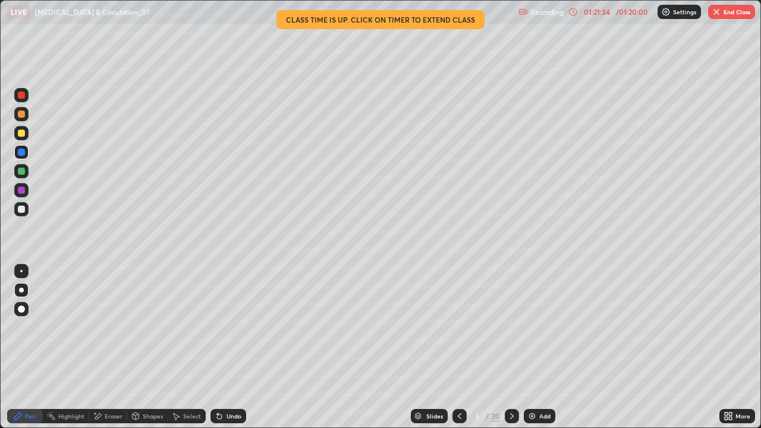
click at [507, 347] on div at bounding box center [512, 416] width 14 height 14
click at [509, 347] on icon at bounding box center [512, 416] width 10 height 10
click at [510, 347] on icon at bounding box center [512, 416] width 10 height 10
click at [515, 347] on div at bounding box center [512, 416] width 14 height 14
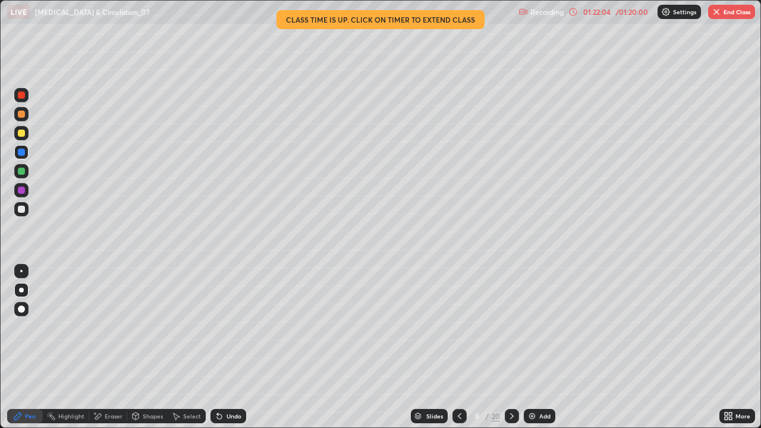
click at [511, 347] on icon at bounding box center [512, 416] width 4 height 6
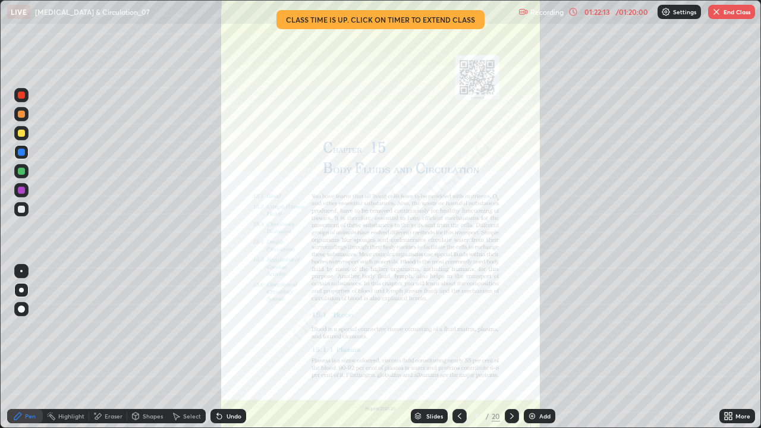
click at [458, 347] on icon at bounding box center [460, 416] width 10 height 10
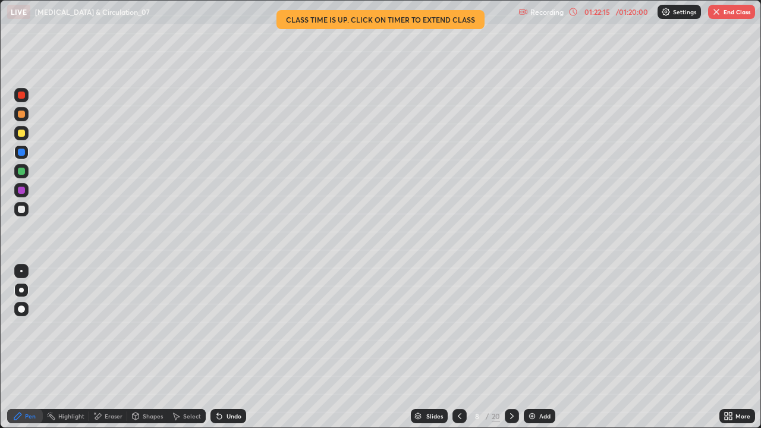
click at [461, 347] on div at bounding box center [459, 416] width 14 height 24
click at [224, 347] on div "Undo" at bounding box center [228, 416] width 36 height 14
click at [227, 347] on div "Undo" at bounding box center [234, 416] width 15 height 6
click at [224, 347] on div "Undo" at bounding box center [228, 416] width 36 height 14
click at [221, 347] on icon at bounding box center [220, 416] width 10 height 10
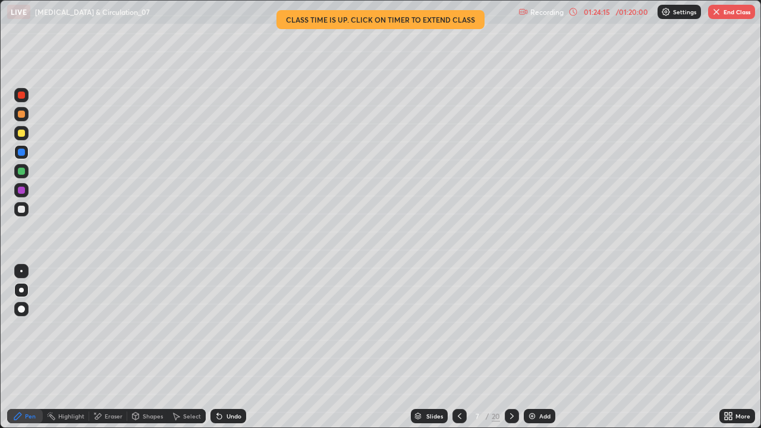
click at [219, 347] on icon at bounding box center [219, 416] width 5 height 5
click at [218, 347] on icon at bounding box center [219, 416] width 5 height 5
click at [217, 347] on icon at bounding box center [219, 416] width 5 height 5
click at [514, 347] on icon at bounding box center [512, 416] width 10 height 10
click at [739, 13] on button "End Class" at bounding box center [731, 12] width 47 height 14
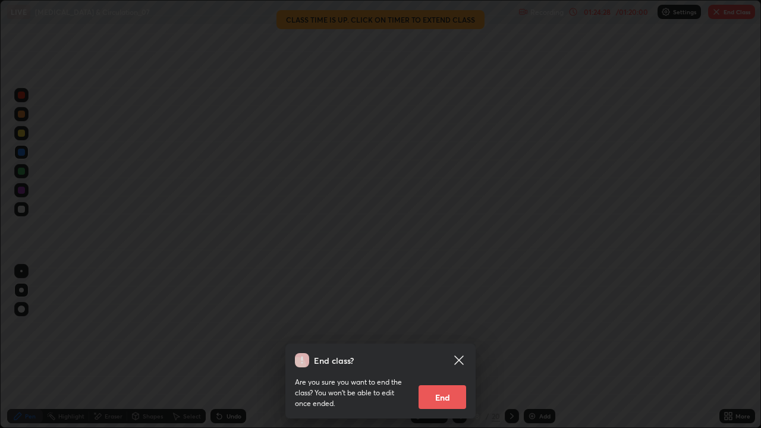
click at [684, 327] on div "End class? Are you sure you want to end the class? You won’t be able to edit on…" at bounding box center [380, 214] width 761 height 428
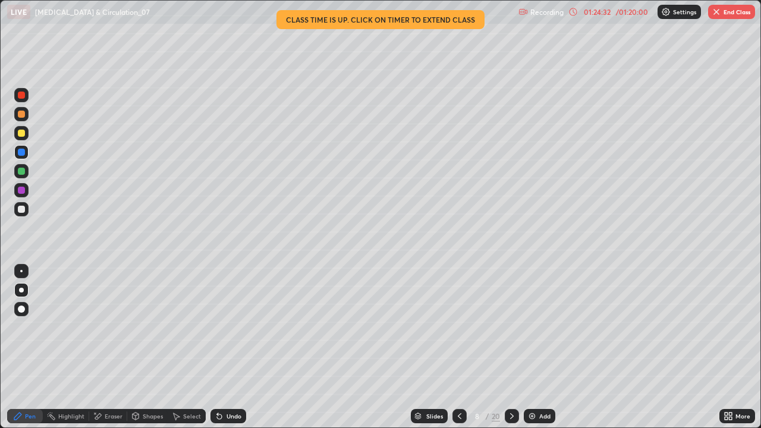
click at [728, 12] on button "End Class" at bounding box center [731, 12] width 47 height 14
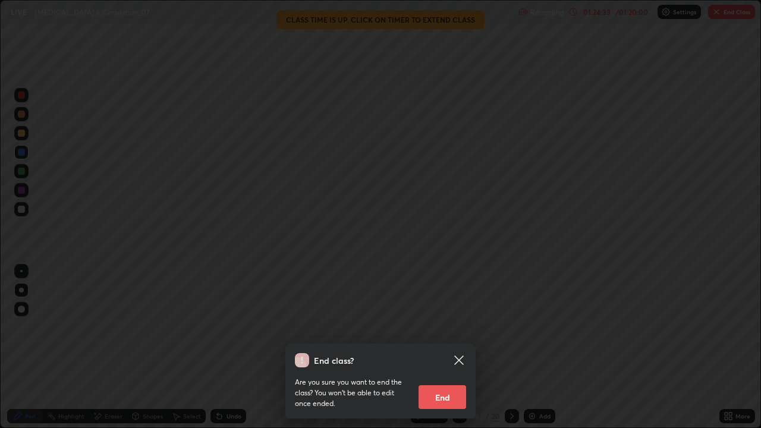
click at [442, 347] on button "End" at bounding box center [443, 397] width 48 height 24
